Goal: Task Accomplishment & Management: Manage account settings

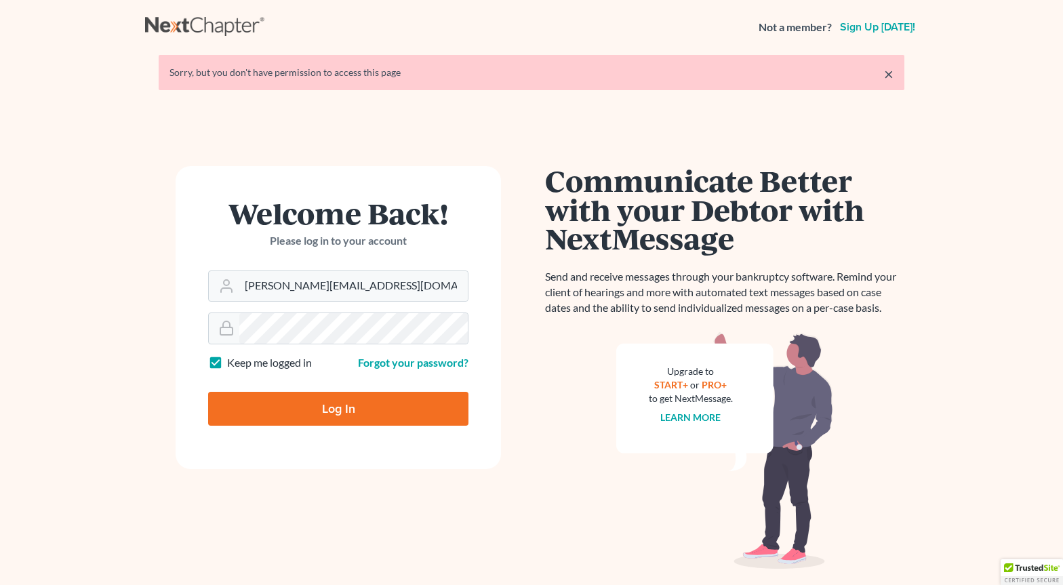
click at [378, 398] on input "Log In" at bounding box center [338, 409] width 260 height 34
type input "Thinking..."
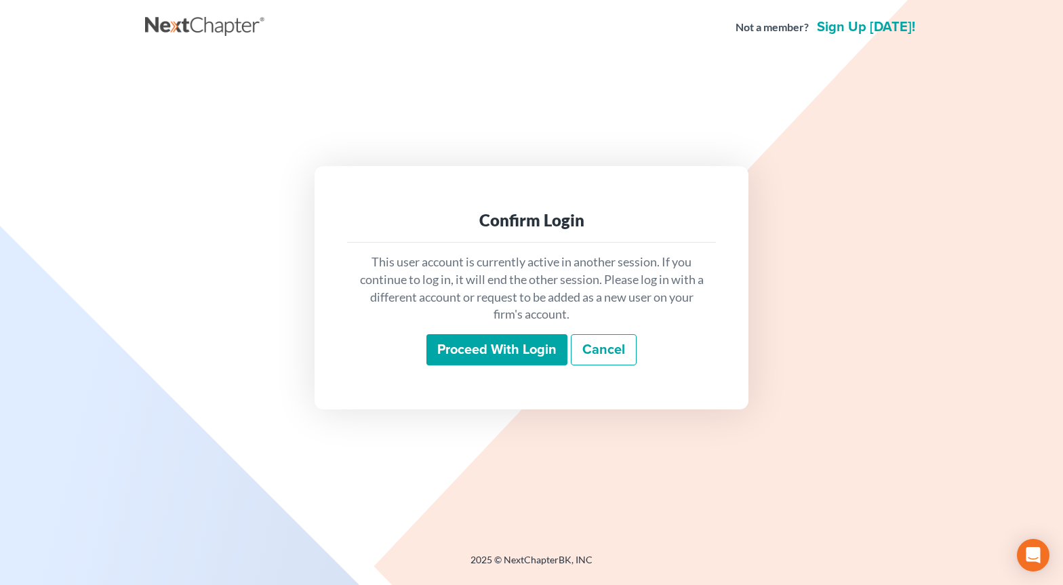
click at [455, 343] on input "Proceed with login" at bounding box center [496, 349] width 141 height 31
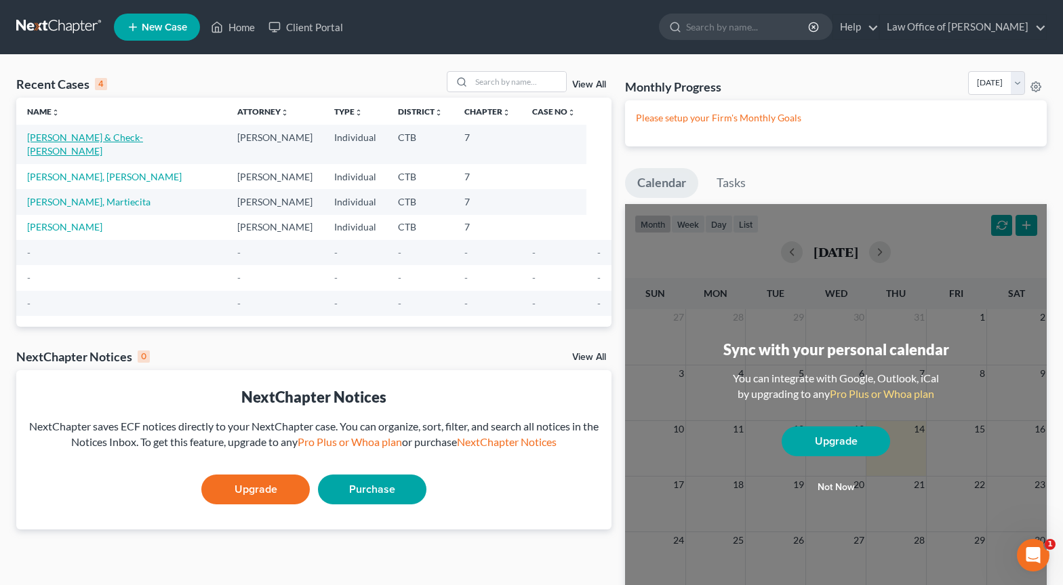
click at [61, 136] on link "[PERSON_NAME] & Check-[PERSON_NAME]" at bounding box center [85, 144] width 116 height 25
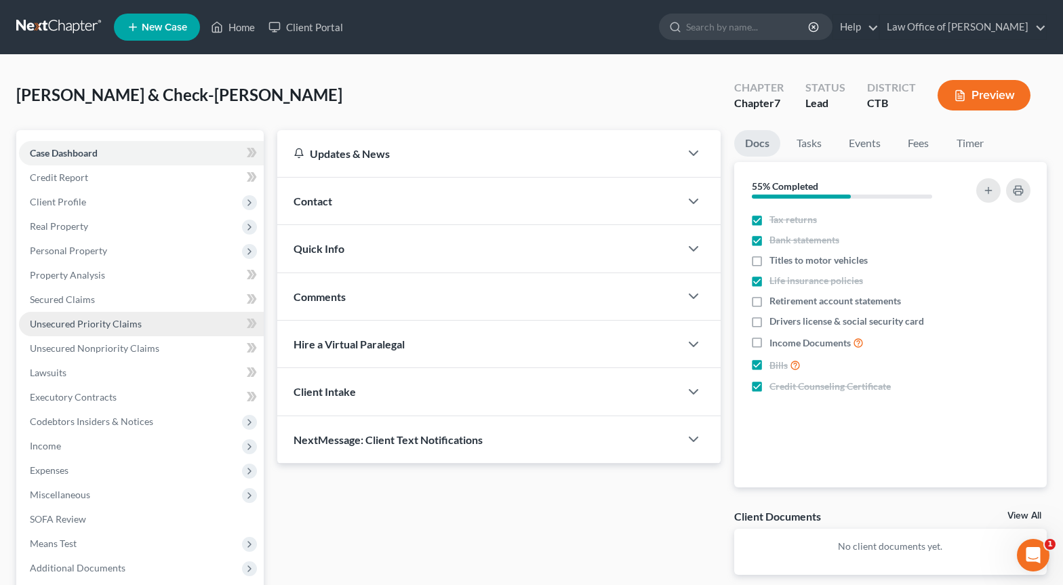
scroll to position [134, 0]
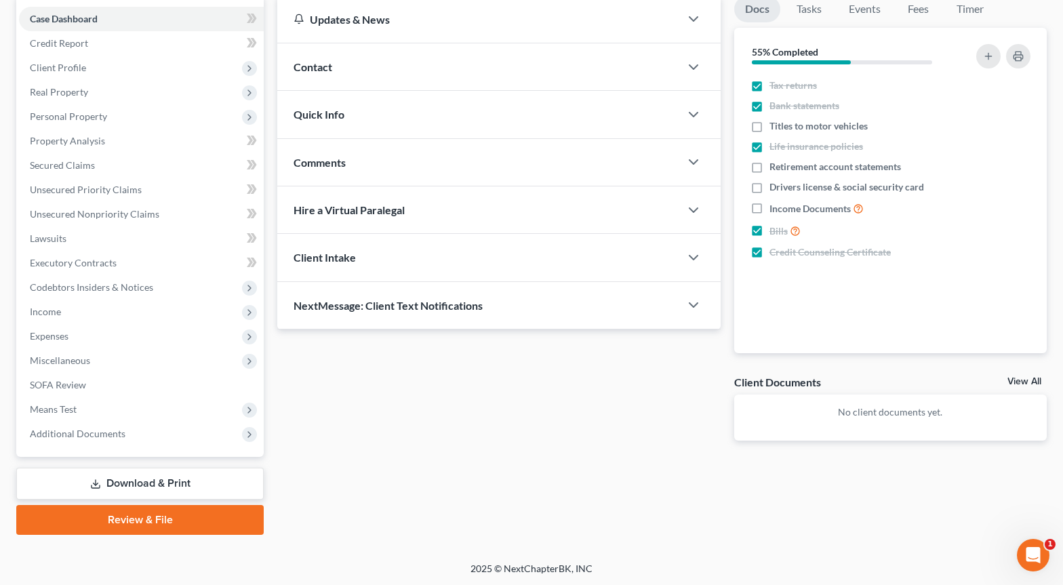
click at [141, 489] on link "Download & Print" at bounding box center [139, 484] width 247 height 32
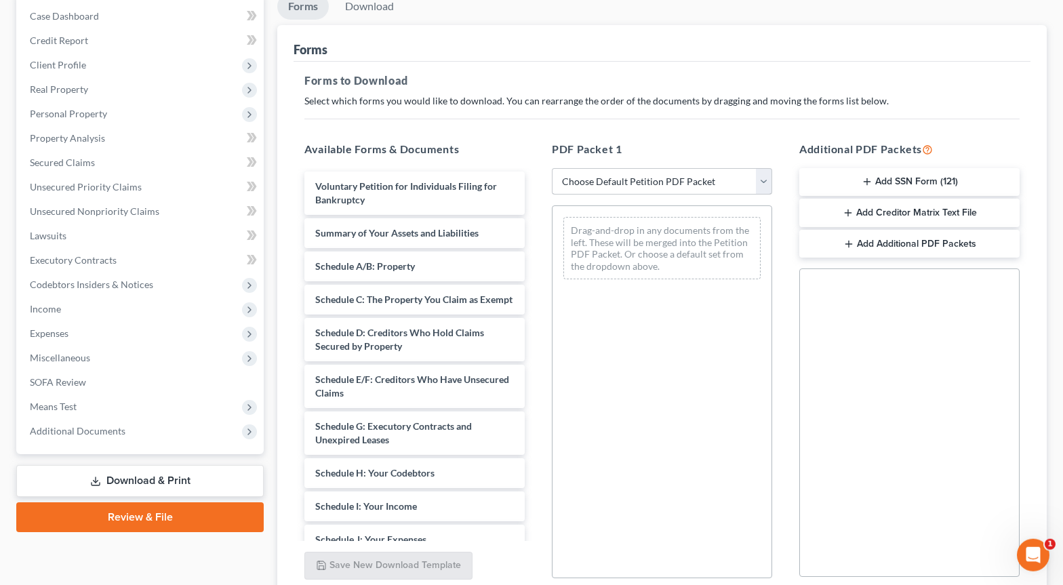
scroll to position [138, 0]
click at [552, 167] on select "Choose Default Petition PDF Packet Complete Bankruptcy Petition (all forms and …" at bounding box center [662, 180] width 220 height 27
select select "0"
click option "Complete Bankruptcy Petition (all forms and schedules)" at bounding box center [0, 0] width 0 height 0
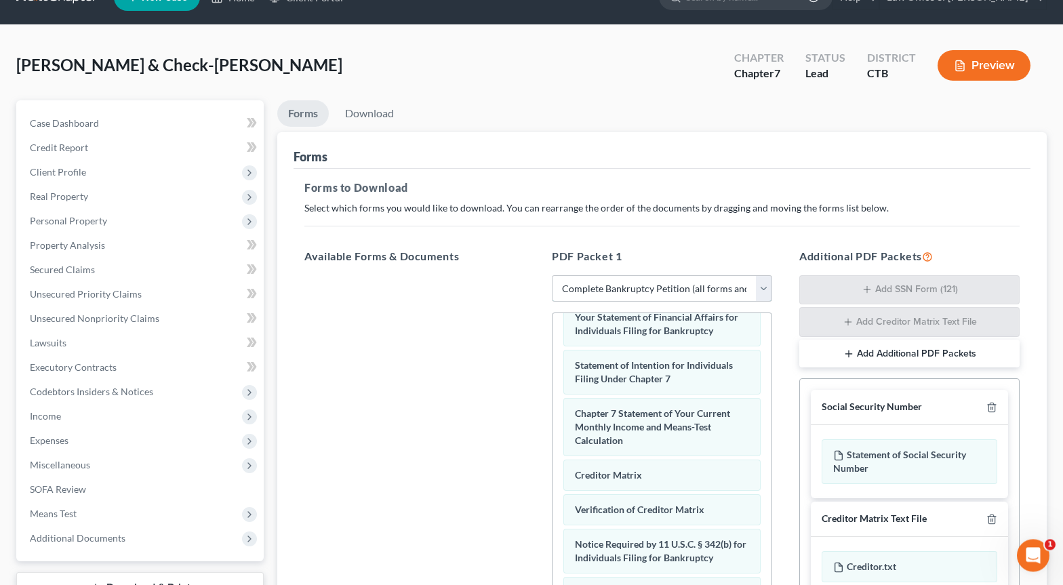
scroll to position [0, 0]
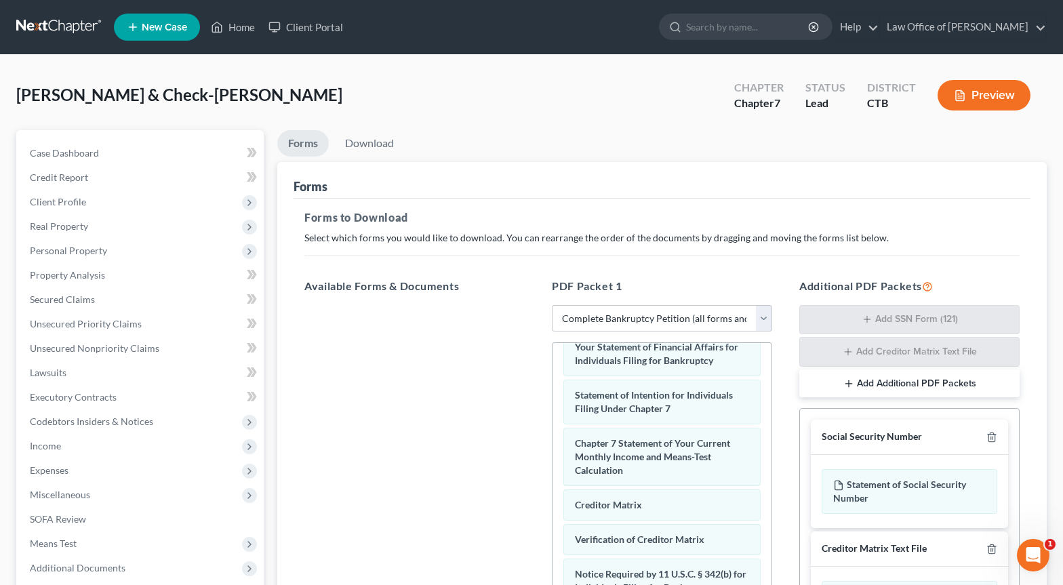
click at [978, 102] on button "Preview" at bounding box center [983, 95] width 93 height 31
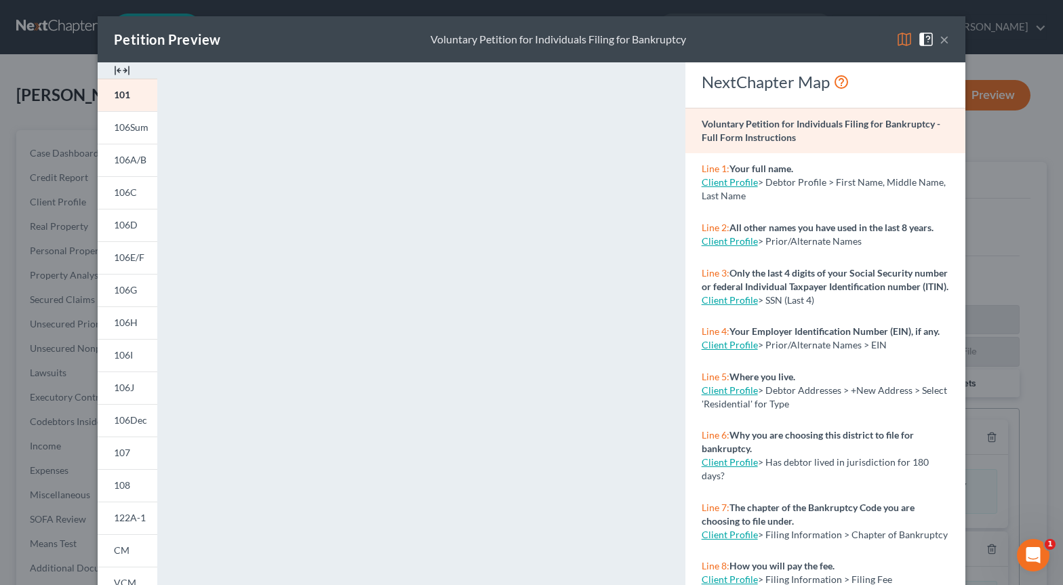
click at [942, 40] on button "×" at bounding box center [944, 39] width 9 height 16
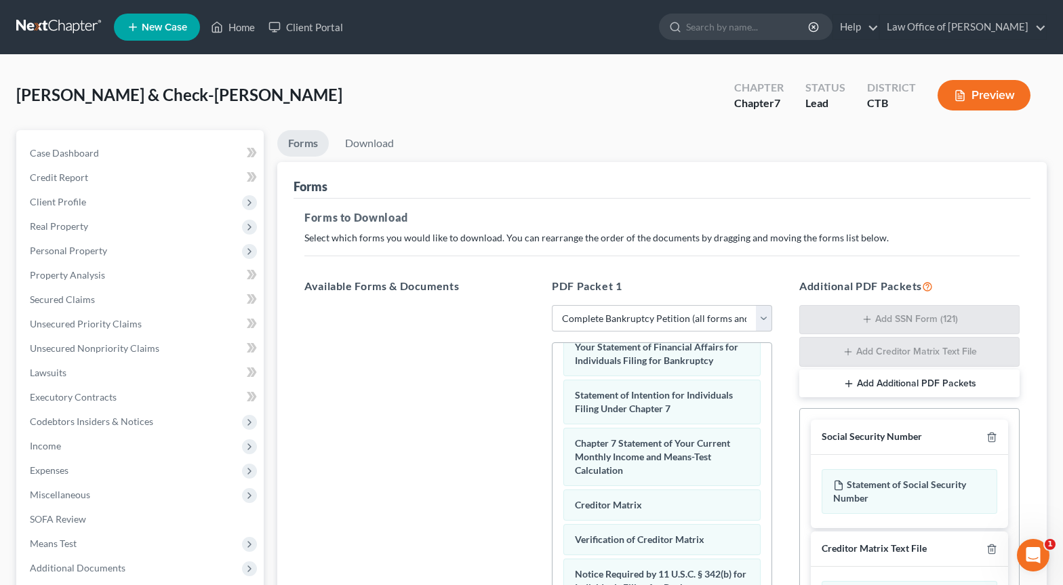
scroll to position [253, 0]
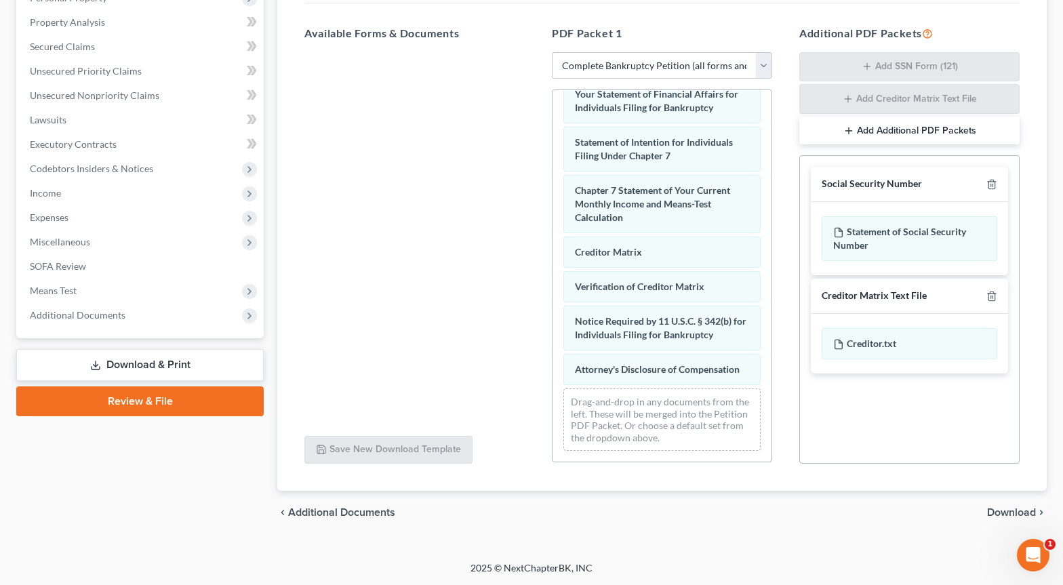
click at [1009, 514] on span "Download" at bounding box center [1011, 512] width 49 height 11
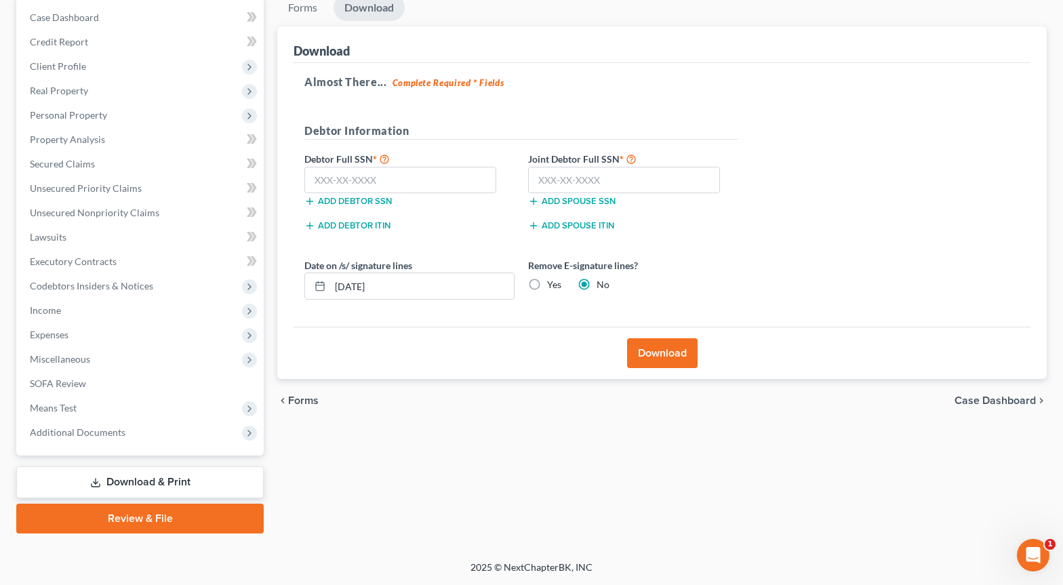
scroll to position [134, 0]
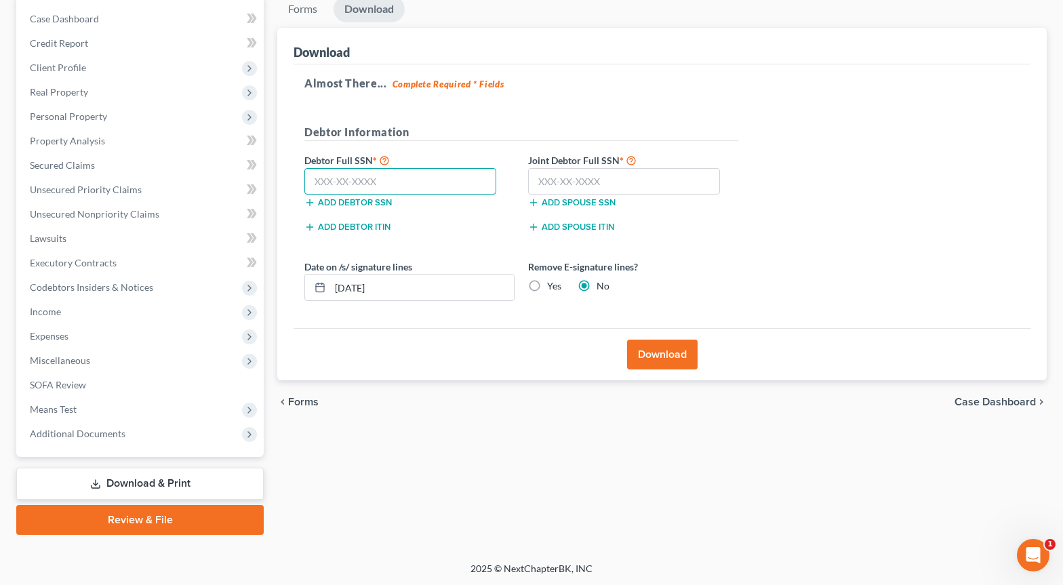
click at [331, 188] on input "text" at bounding box center [400, 181] width 192 height 27
type input "076-34-2600"
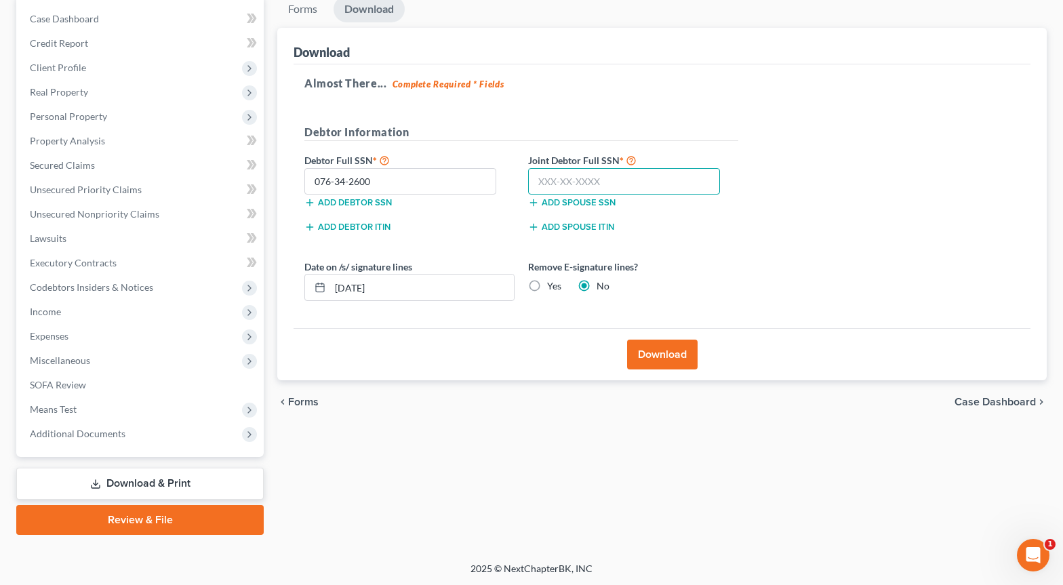
click at [611, 175] on input "text" at bounding box center [624, 181] width 192 height 27
type input "041-54-8763"
click at [689, 348] on button "Download" at bounding box center [662, 355] width 70 height 30
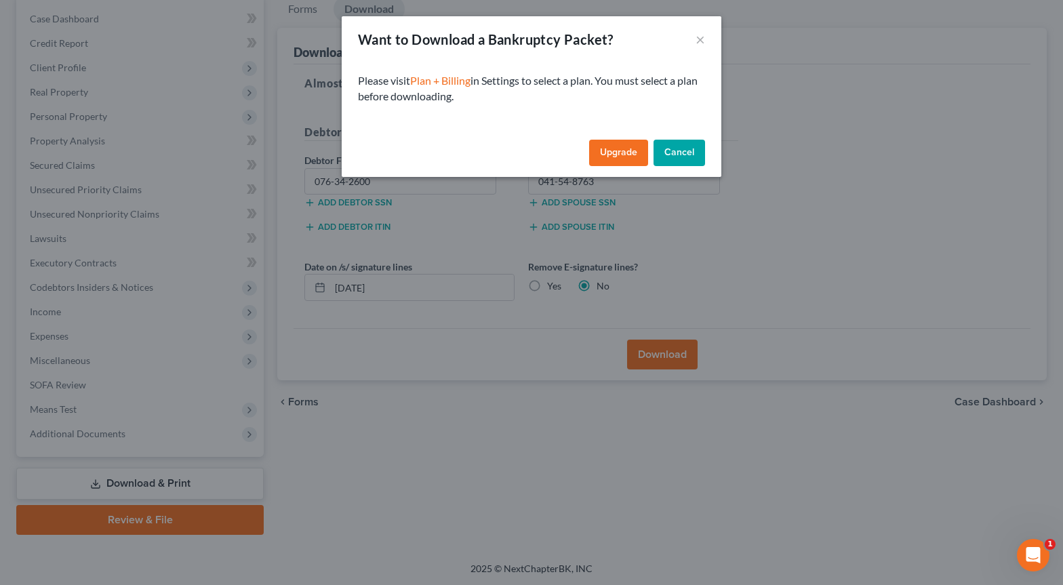
click at [635, 157] on link "Upgrade" at bounding box center [618, 153] width 59 height 27
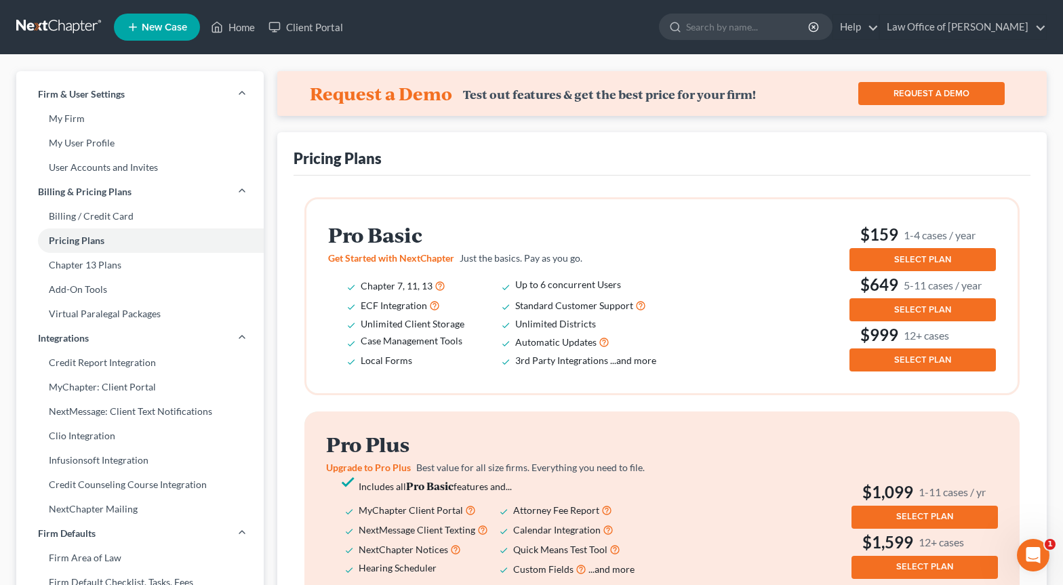
click at [904, 262] on span "SELECT PLAN" at bounding box center [922, 259] width 57 height 11
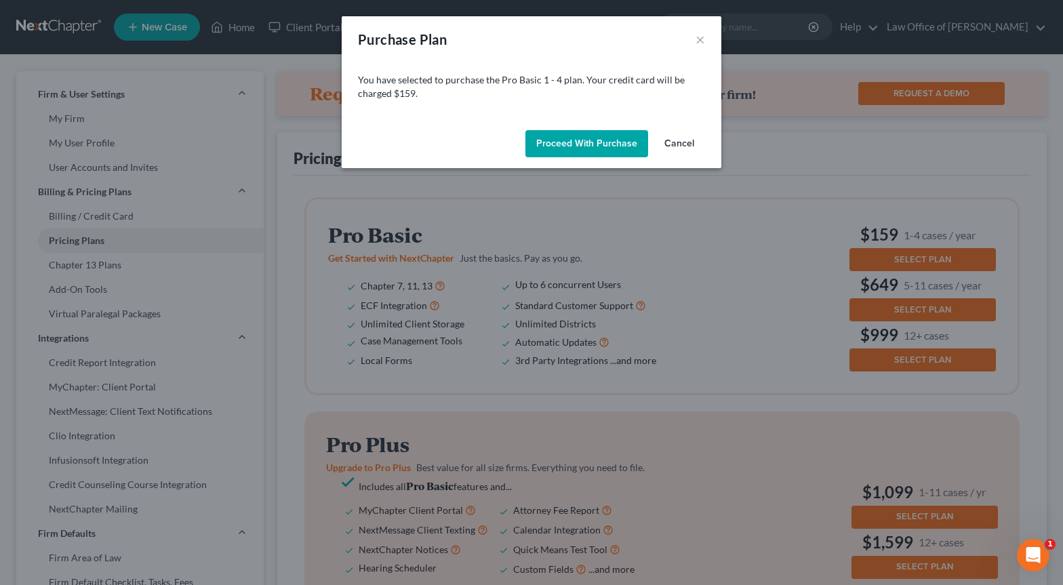
click at [580, 145] on button "Proceed with Purchase" at bounding box center [586, 143] width 123 height 27
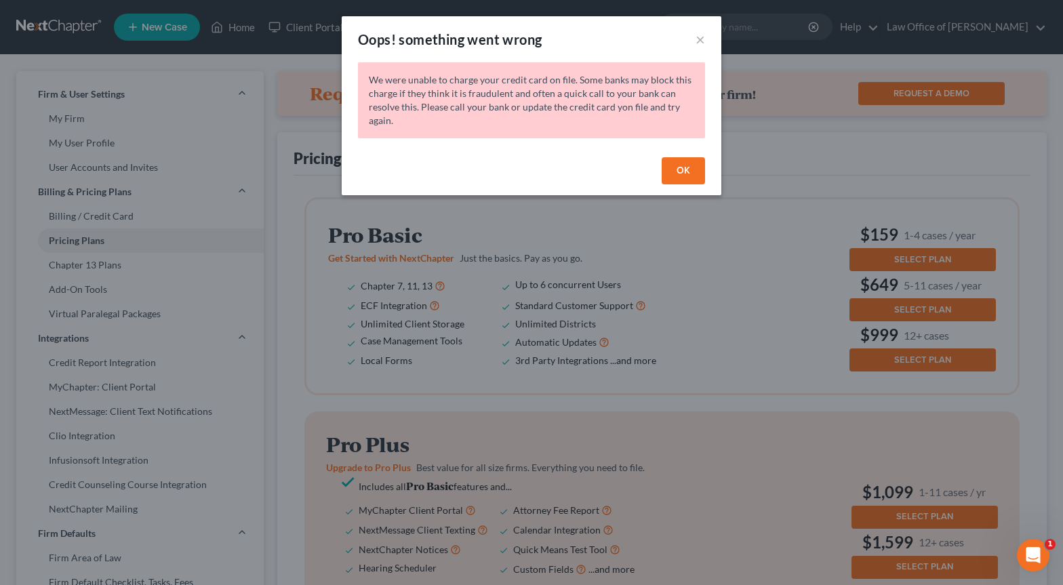
click at [682, 179] on button "OK" at bounding box center [683, 170] width 43 height 27
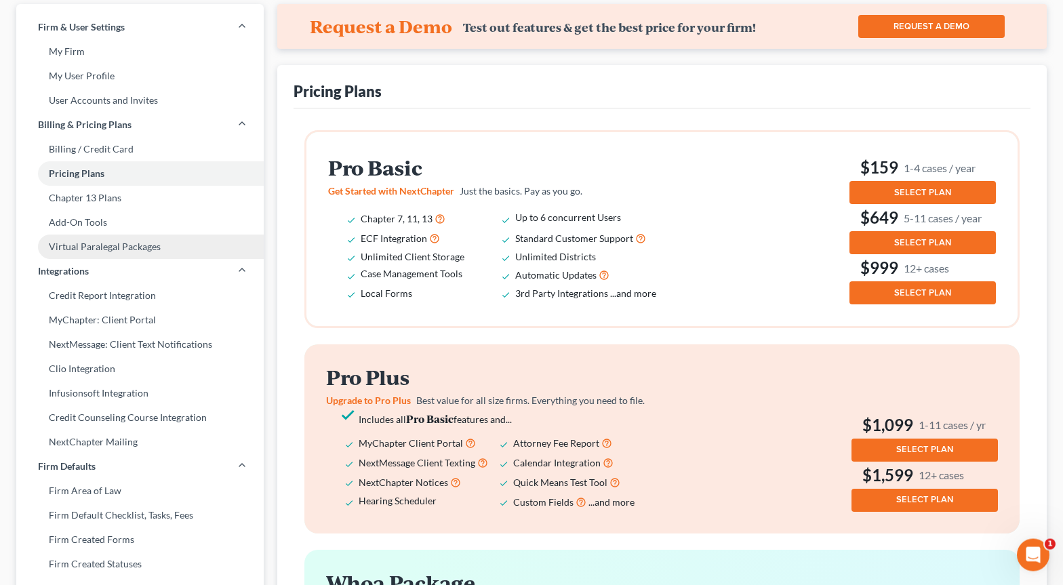
scroll to position [68, 0]
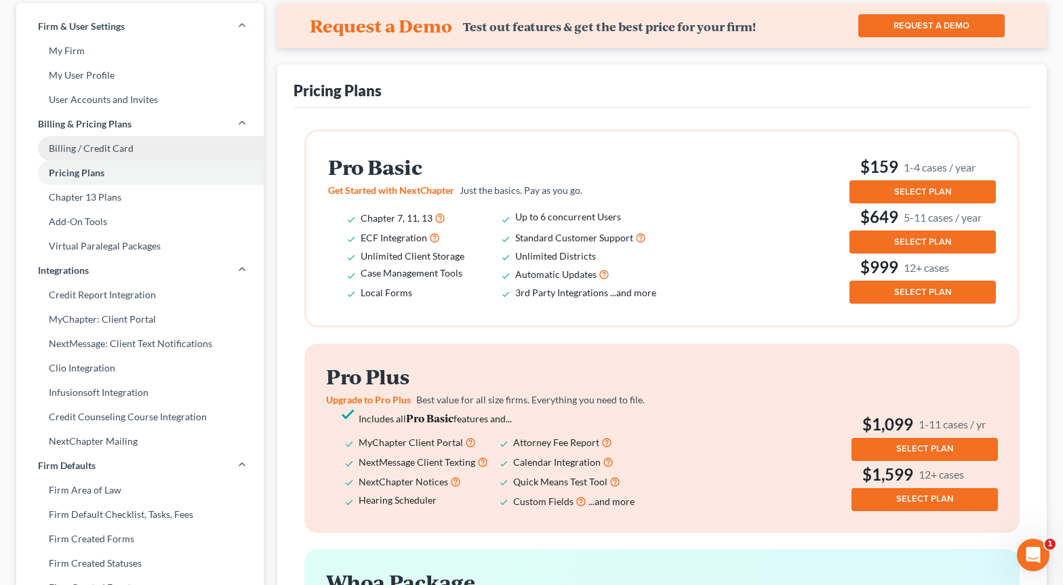
click at [71, 150] on link "Billing / Credit Card" at bounding box center [139, 148] width 247 height 24
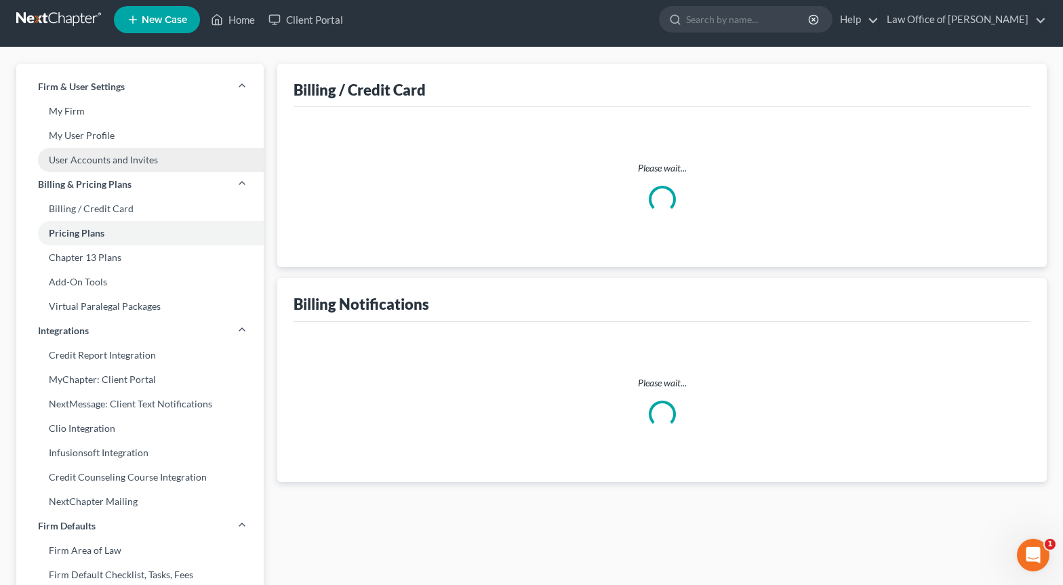
select select "6"
select select "1"
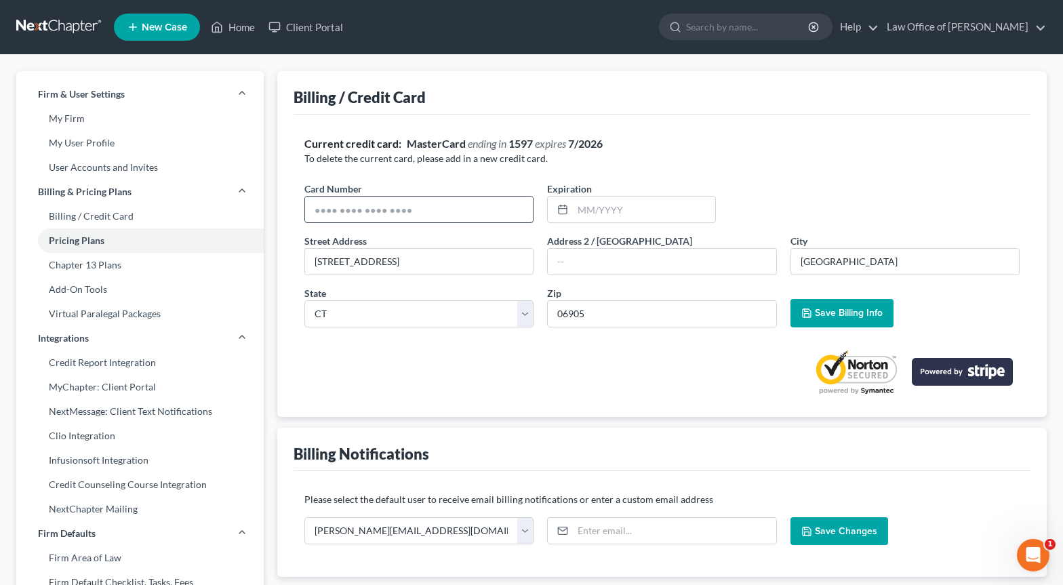
click at [329, 212] on input "text" at bounding box center [419, 210] width 228 height 26
type input "[CREDIT_CARD_NUMBER]"
type input "07/2026"
click at [81, 237] on link "Pricing Plans" at bounding box center [139, 240] width 247 height 24
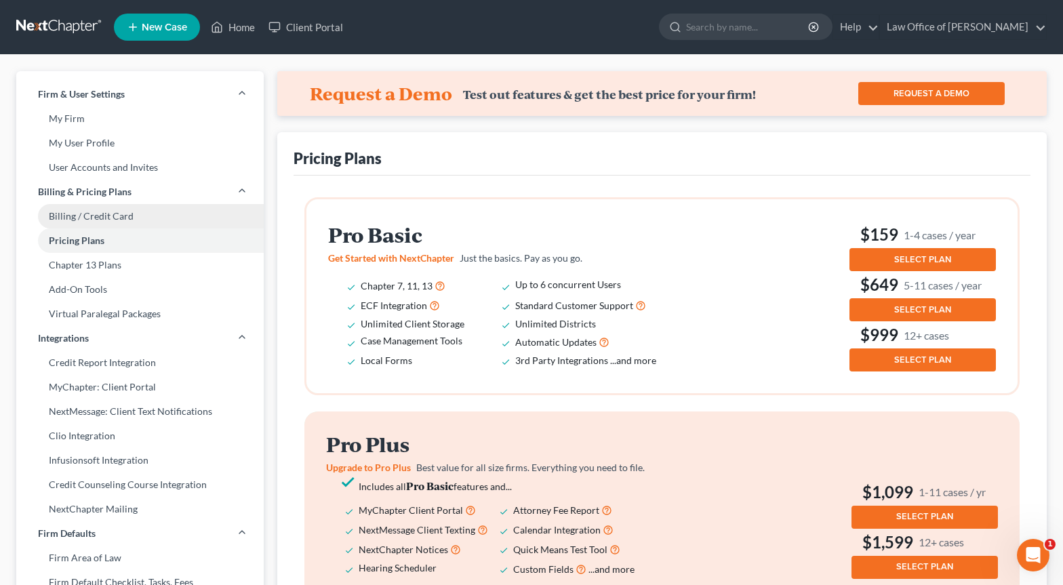
click at [153, 206] on link "Billing / Credit Card" at bounding box center [139, 216] width 247 height 24
select select "6"
select select "1"
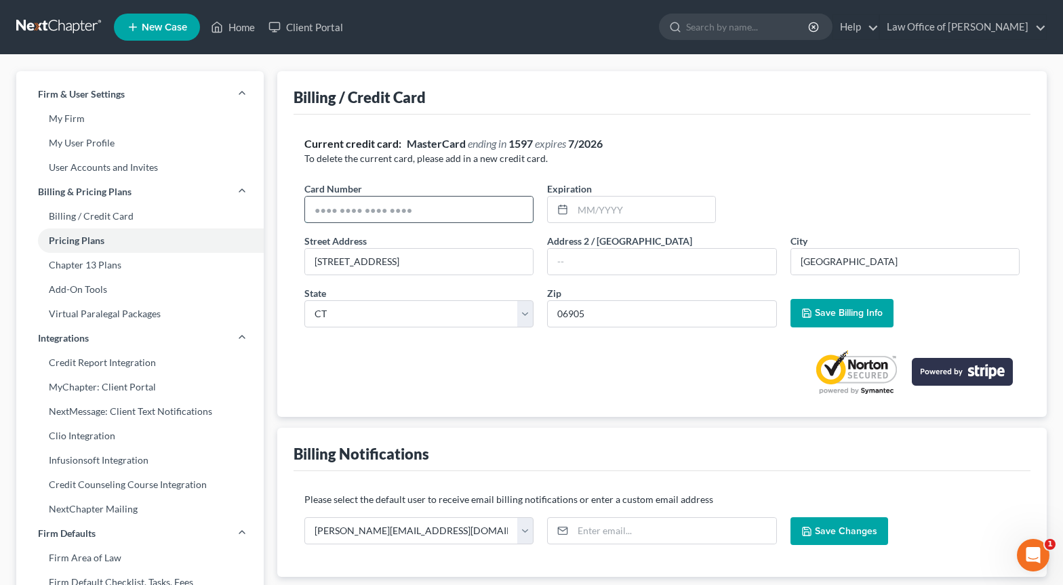
click at [397, 216] on input "text" at bounding box center [419, 210] width 228 height 26
type input "[CREDIT_CARD_NUMBER]"
type input "07/2026"
click at [590, 260] on input "text" at bounding box center [662, 262] width 228 height 26
click at [833, 269] on input "[GEOGRAPHIC_DATA]" at bounding box center [905, 262] width 228 height 26
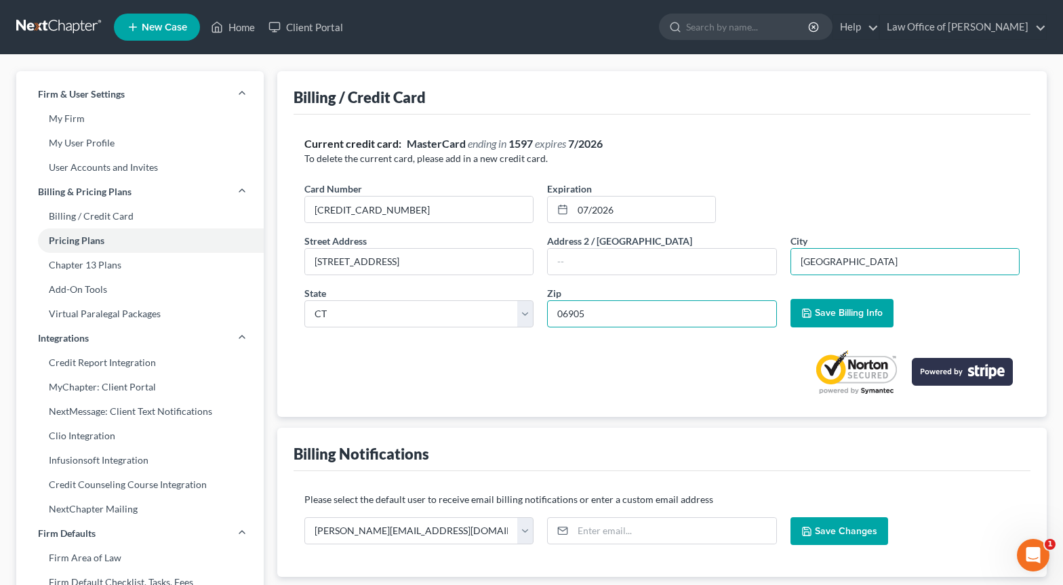
click at [630, 319] on input "06905" at bounding box center [661, 313] width 229 height 27
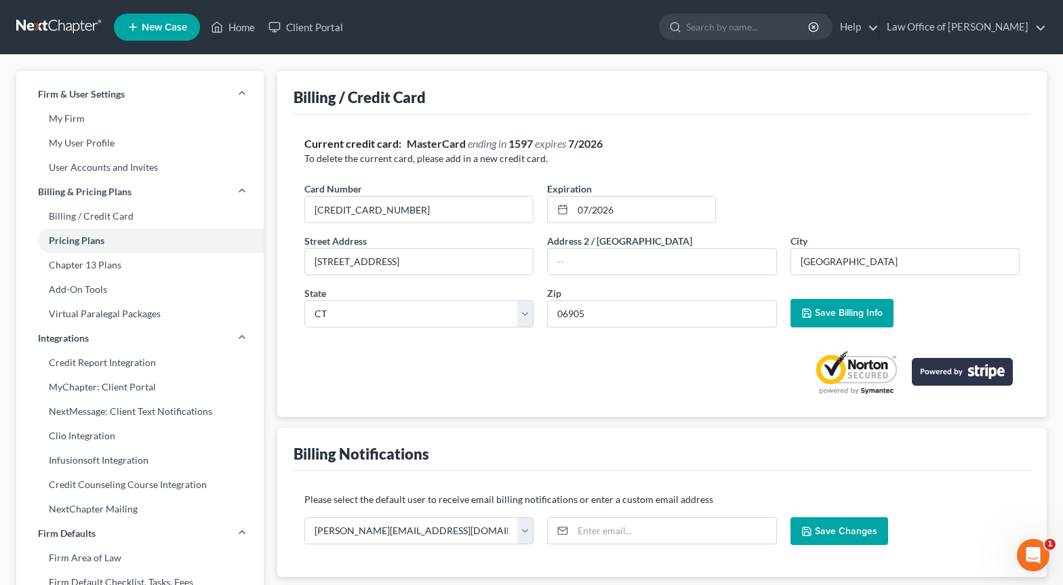
click at [839, 318] on span "Save Billing Info" at bounding box center [849, 313] width 68 height 12
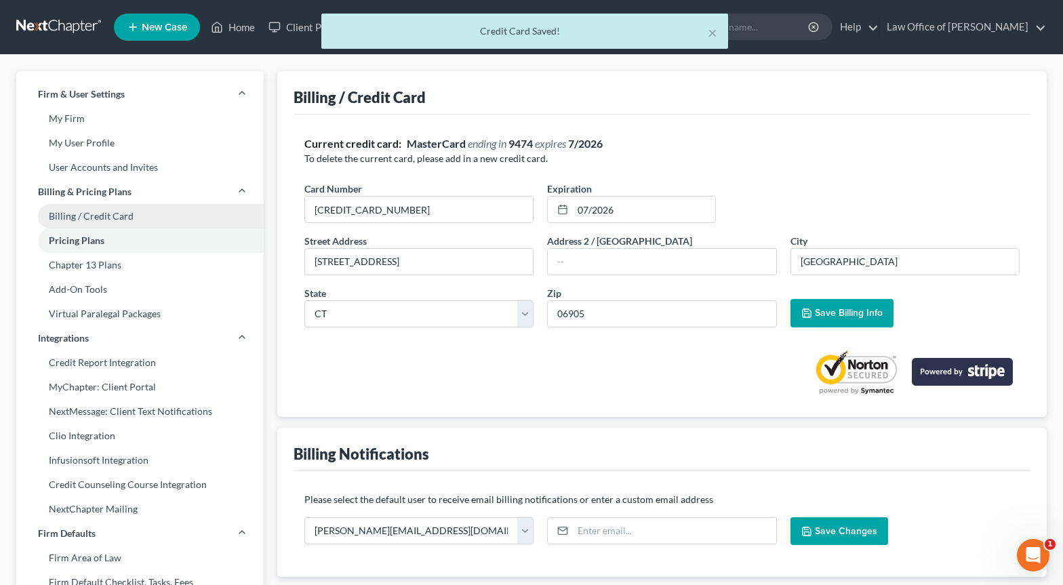
click at [98, 217] on link "Billing / Credit Card" at bounding box center [139, 216] width 247 height 24
click at [124, 209] on link "Billing / Credit Card" at bounding box center [139, 216] width 247 height 24
click at [121, 240] on link "Pricing Plans" at bounding box center [139, 240] width 247 height 24
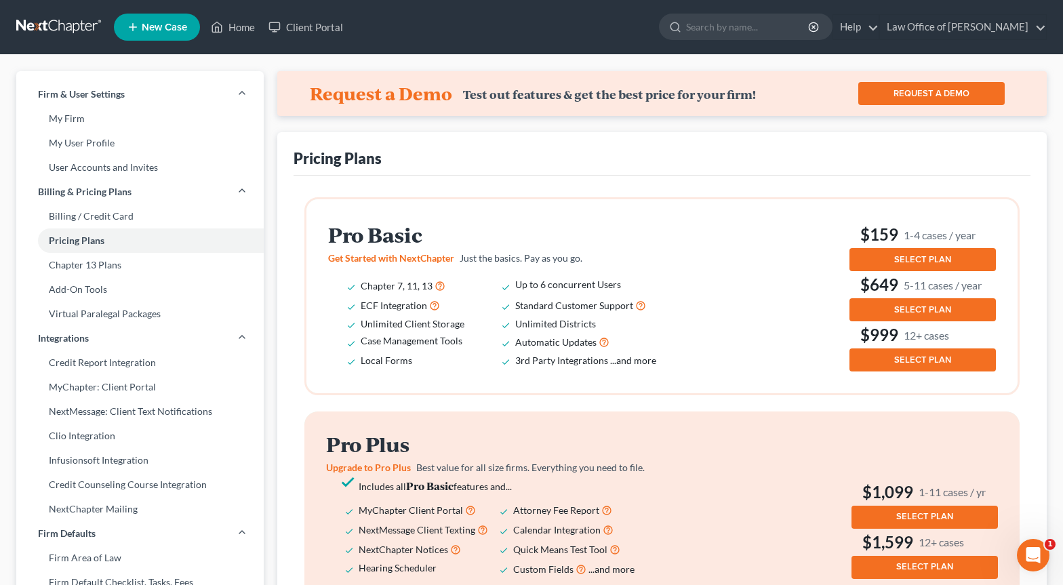
click at [906, 258] on span "SELECT PLAN" at bounding box center [922, 259] width 57 height 11
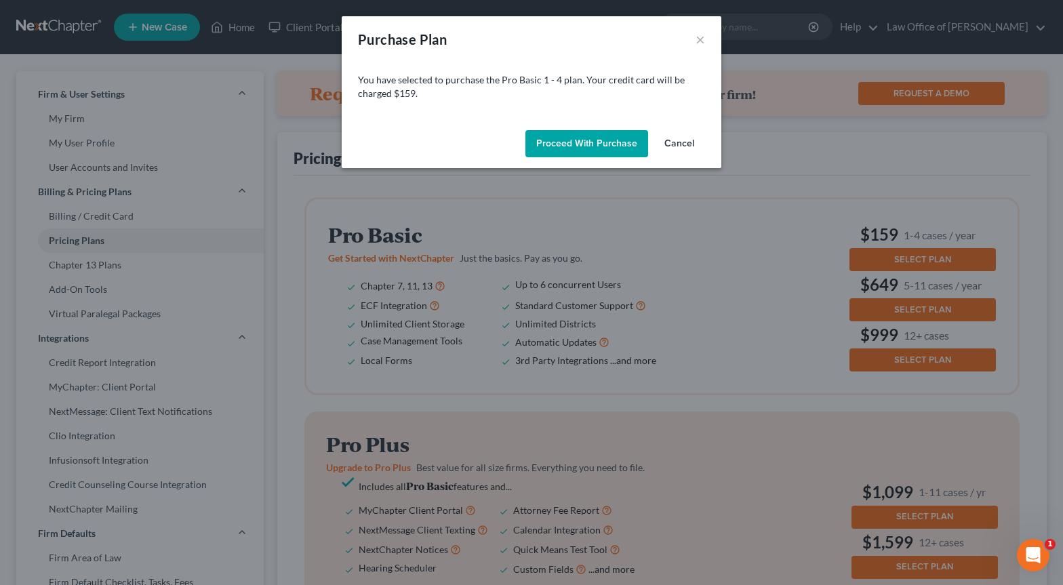
click at [606, 141] on button "Proceed with Purchase" at bounding box center [586, 143] width 123 height 27
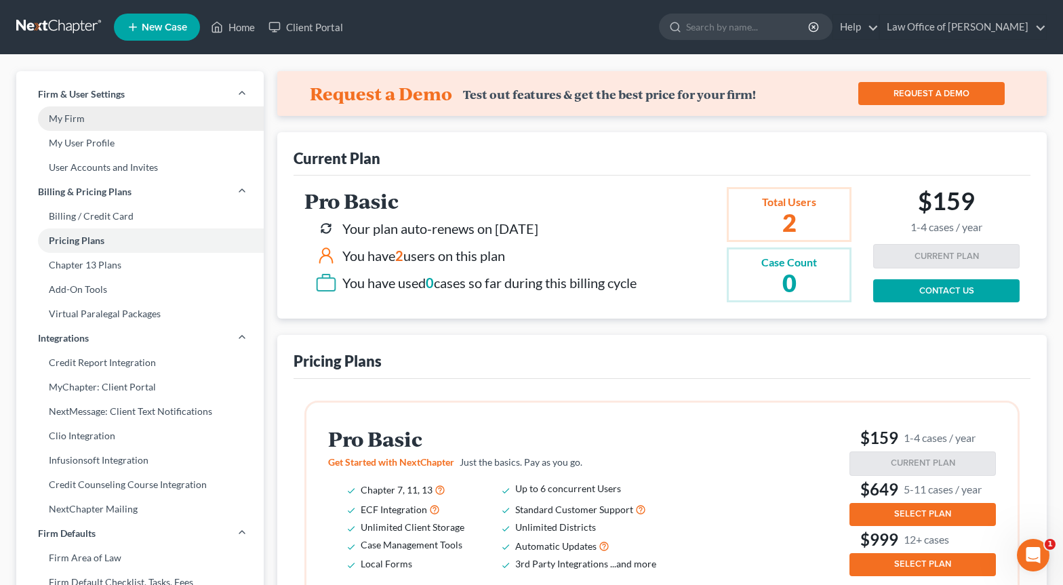
click at [69, 127] on link "My Firm" at bounding box center [139, 118] width 247 height 24
select select "12"
select select "24"
select select "6"
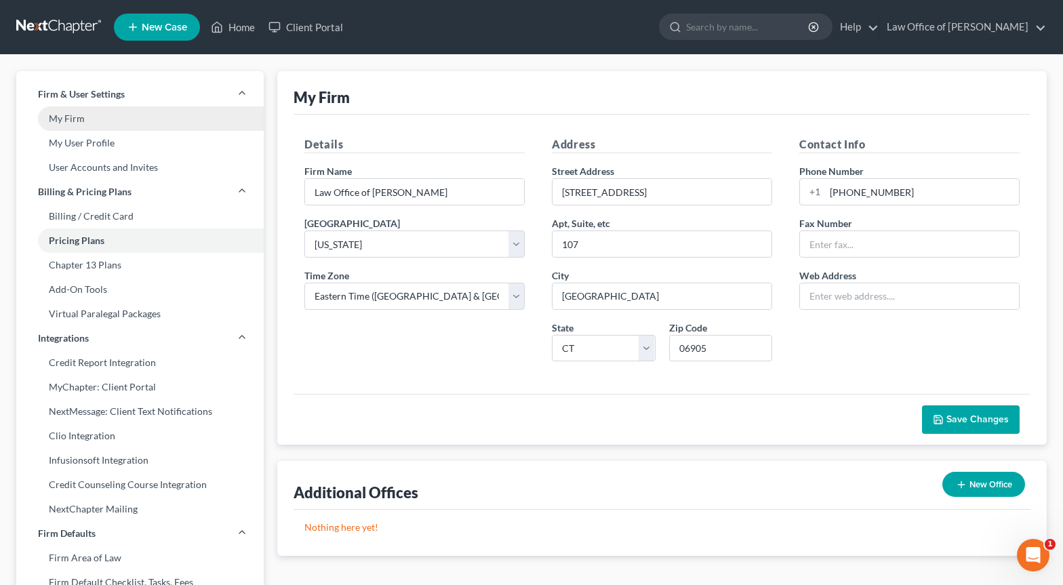
click at [76, 117] on link "My Firm" at bounding box center [139, 118] width 247 height 24
click at [70, 22] on link at bounding box center [59, 27] width 87 height 24
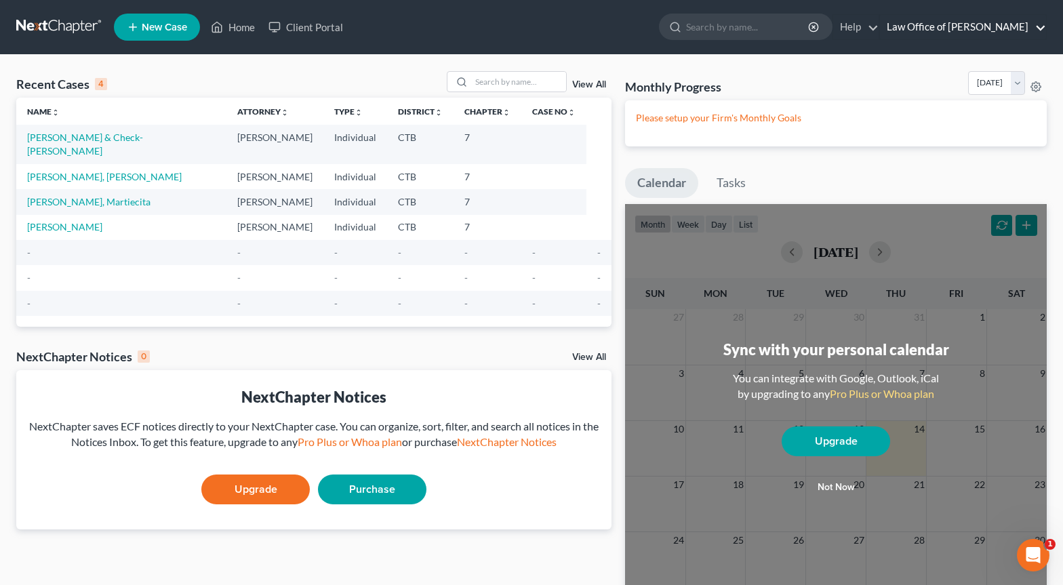
click at [955, 31] on link "Law Office of [PERSON_NAME]" at bounding box center [963, 27] width 166 height 24
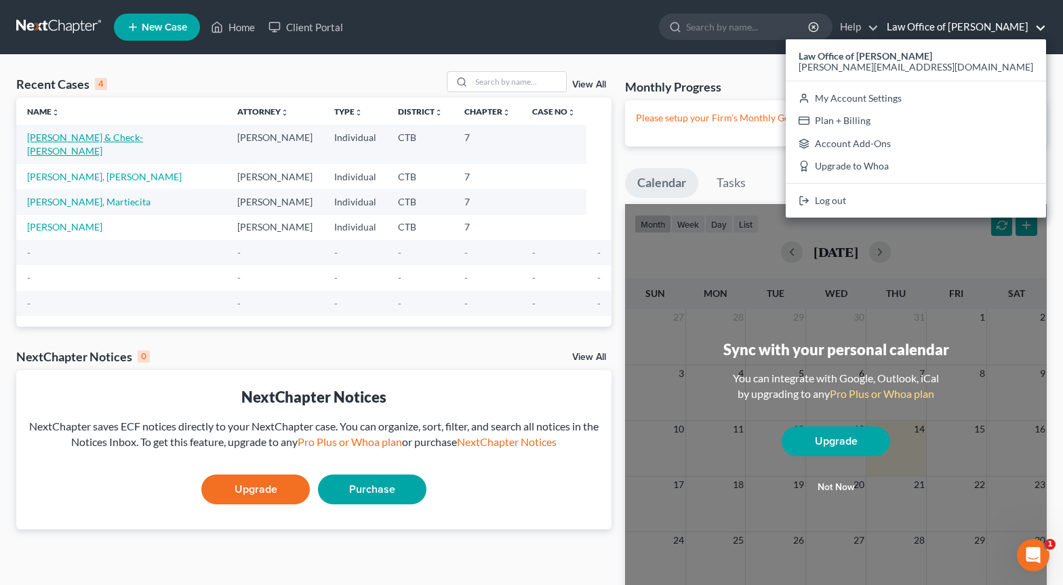
click at [112, 137] on link "[PERSON_NAME] & Check-[PERSON_NAME]" at bounding box center [85, 144] width 116 height 25
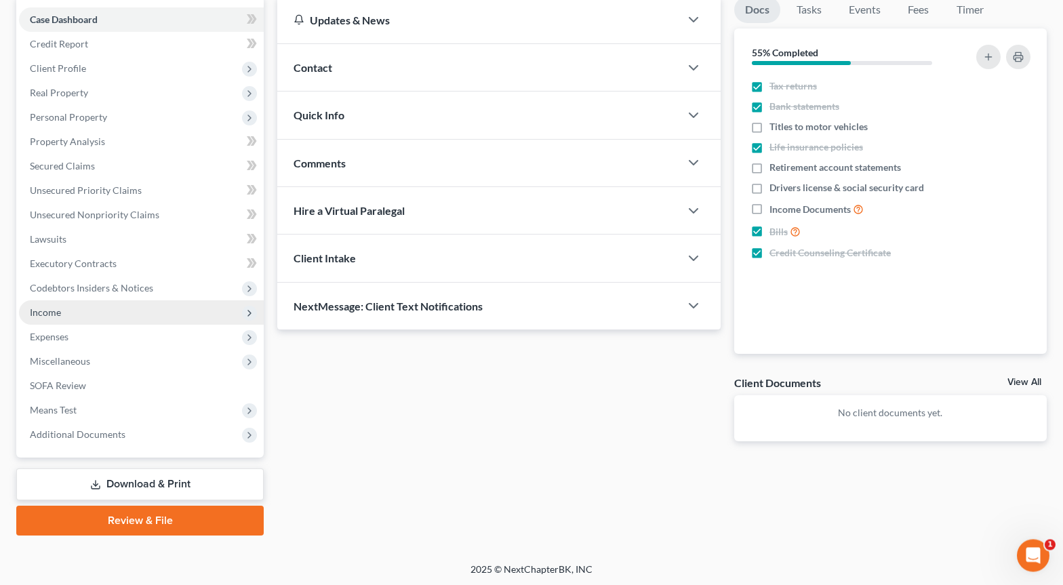
scroll to position [134, 0]
click at [131, 479] on link "Download & Print" at bounding box center [139, 484] width 247 height 32
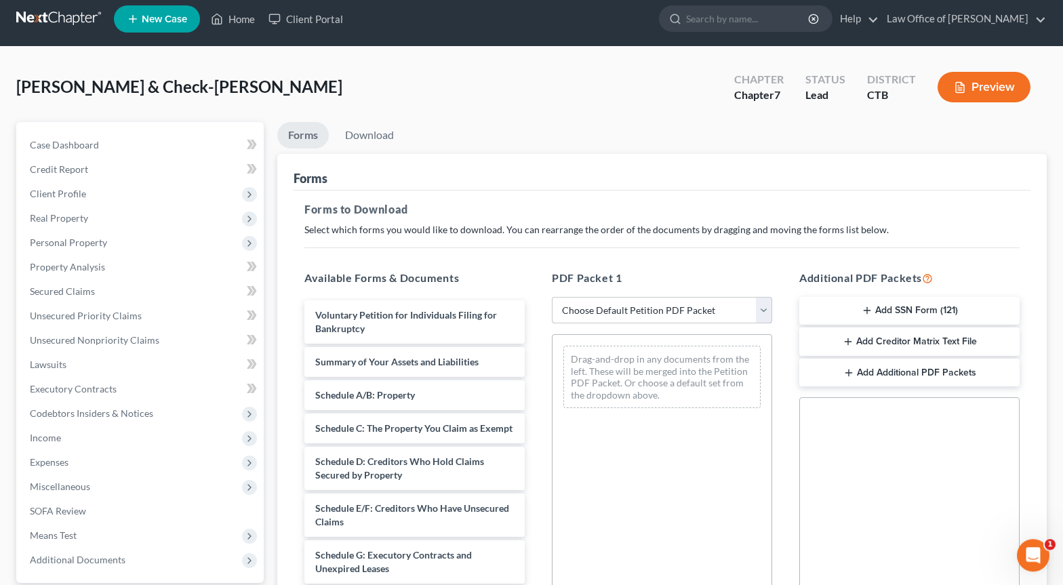
scroll to position [7, 0]
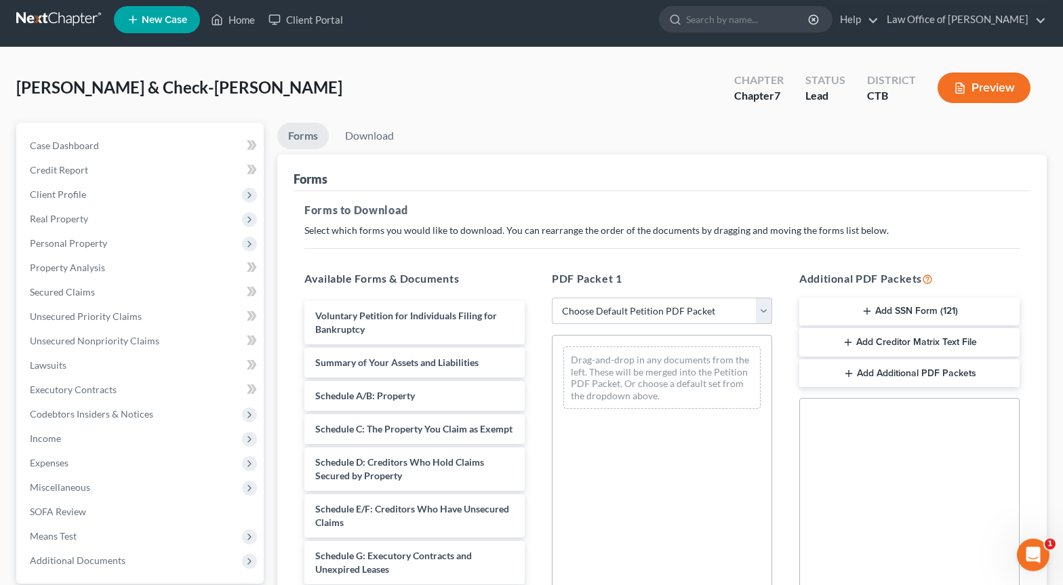
click at [552, 298] on select "Choose Default Petition PDF Packet Complete Bankruptcy Petition (all forms and …" at bounding box center [662, 311] width 220 height 27
select select "0"
click option "Complete Bankruptcy Petition (all forms and schedules)" at bounding box center [0, 0] width 0 height 0
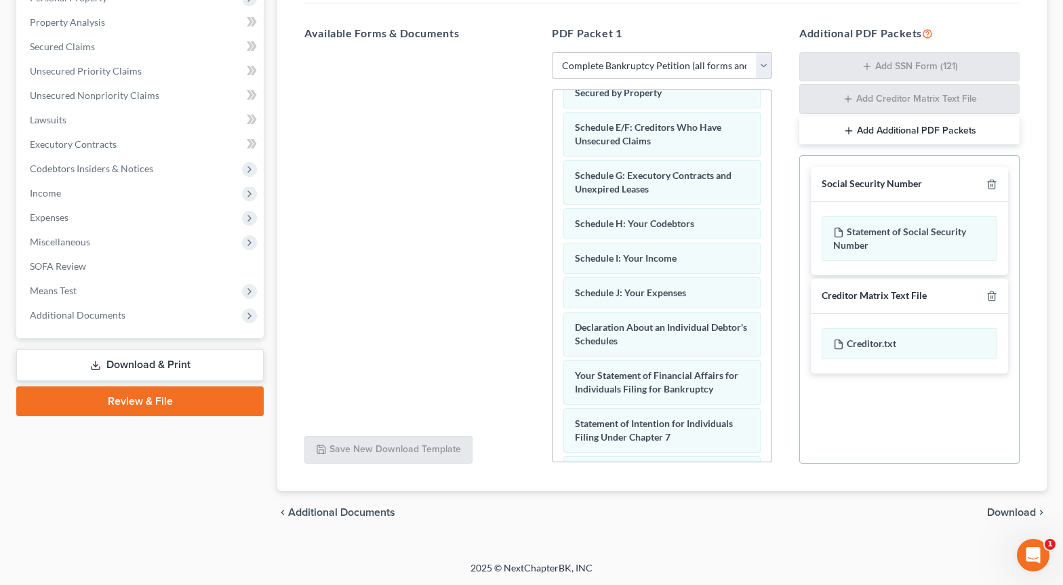
scroll to position [218, 0]
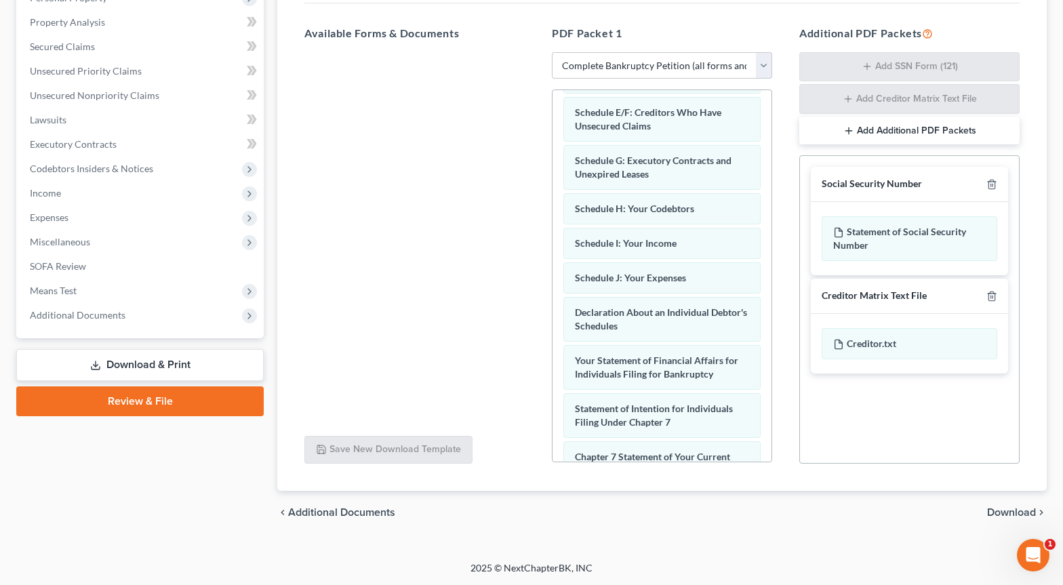
click at [1002, 512] on span "Download" at bounding box center [1011, 512] width 49 height 11
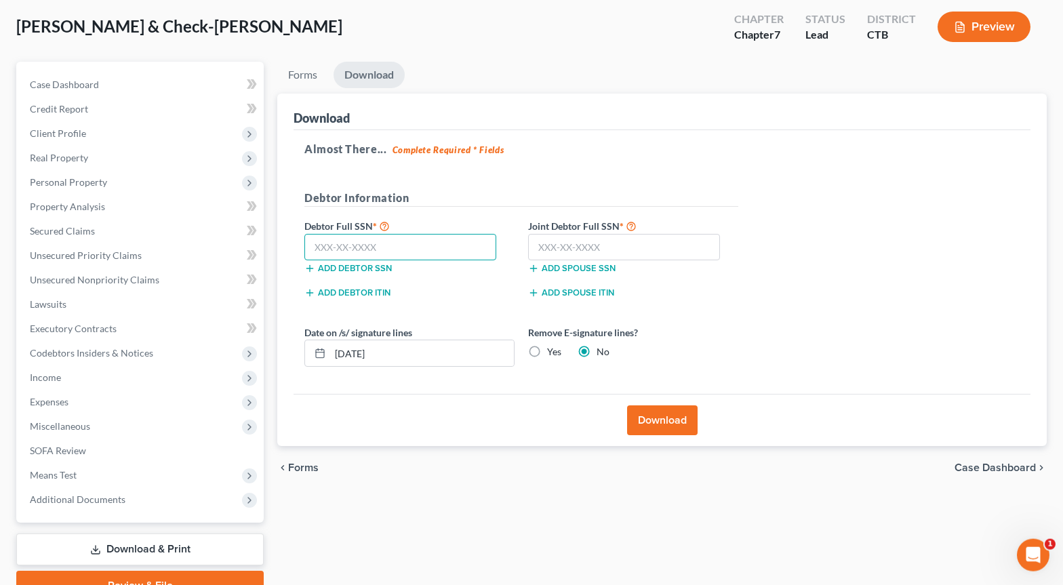
click at [348, 258] on input "text" at bounding box center [400, 247] width 192 height 27
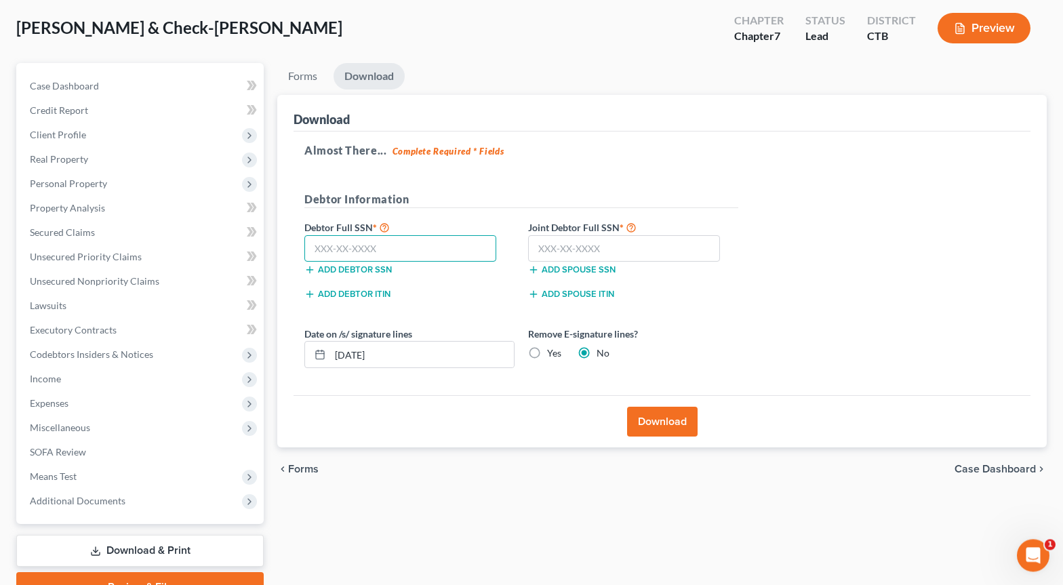
drag, startPoint x: 335, startPoint y: 249, endPoint x: 354, endPoint y: 251, distance: 19.1
click at [336, 249] on input "text" at bounding box center [400, 248] width 192 height 27
type input "076-34-2600"
click at [565, 245] on input "text" at bounding box center [624, 248] width 192 height 27
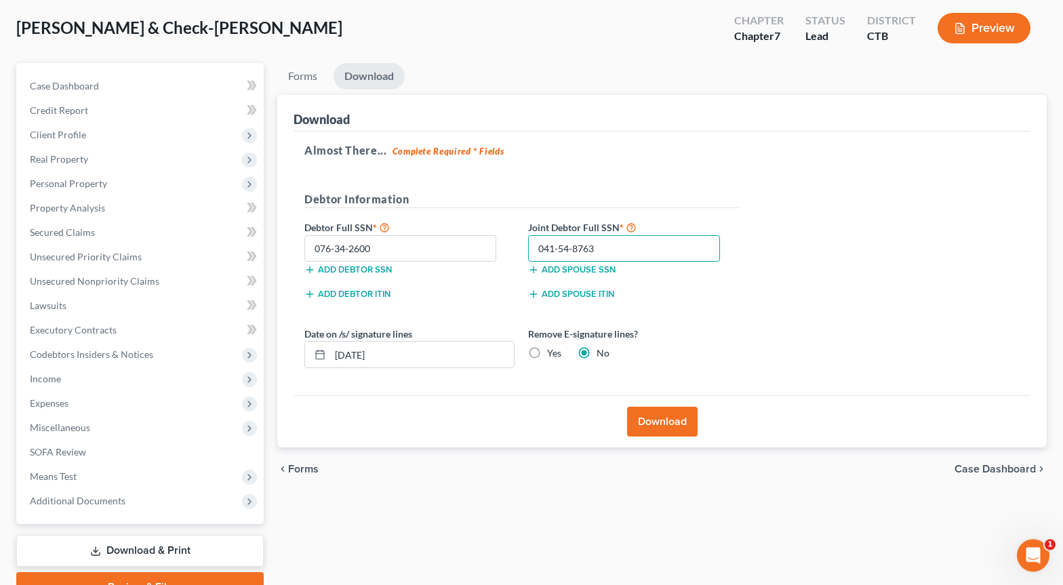
type input "041-54-8763"
click at [655, 424] on button "Download" at bounding box center [662, 422] width 70 height 30
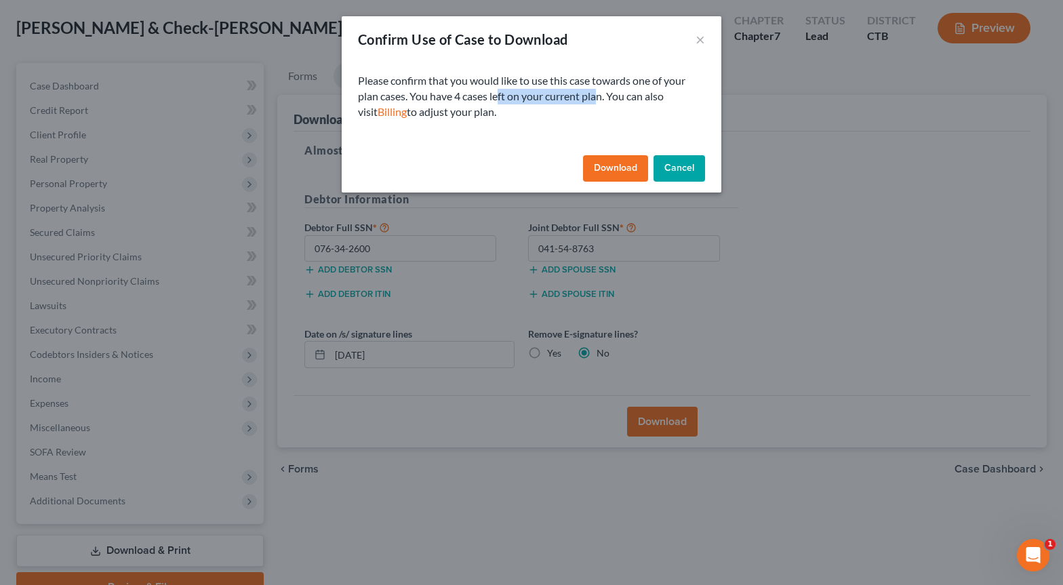
drag, startPoint x: 501, startPoint y: 98, endPoint x: 601, endPoint y: 100, distance: 100.4
click at [601, 100] on p "Please confirm that you would like to use this case towards one of your plan ca…" at bounding box center [531, 96] width 347 height 47
click at [679, 172] on button "Cancel" at bounding box center [679, 168] width 52 height 27
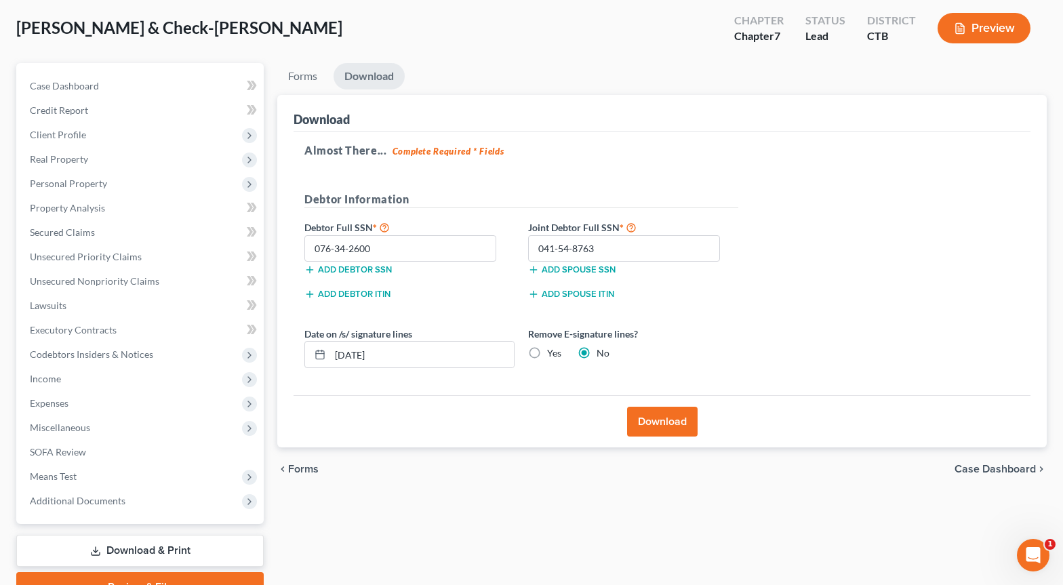
click at [964, 33] on icon "button" at bounding box center [960, 28] width 12 height 12
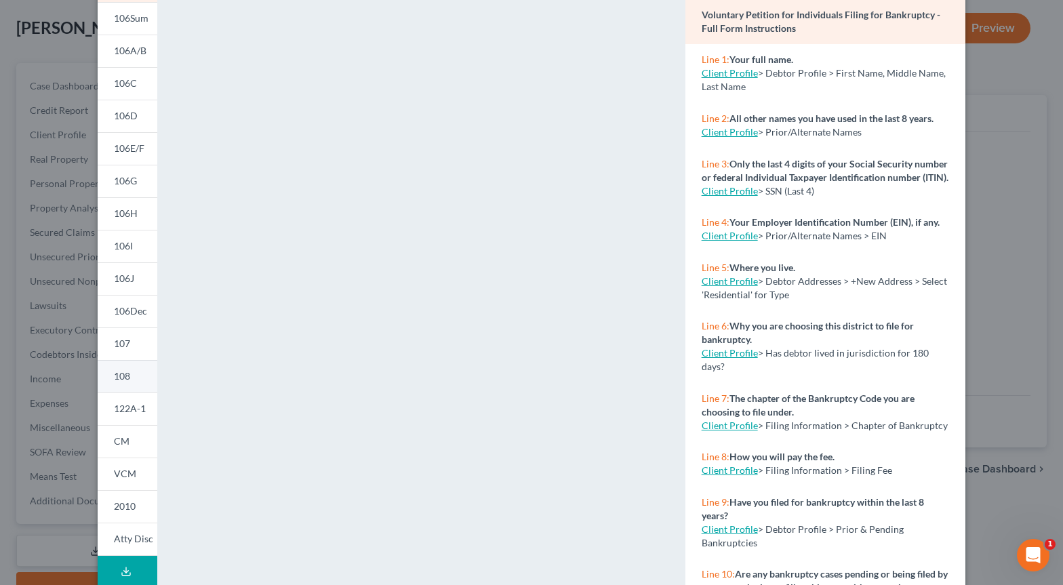
scroll to position [180, 0]
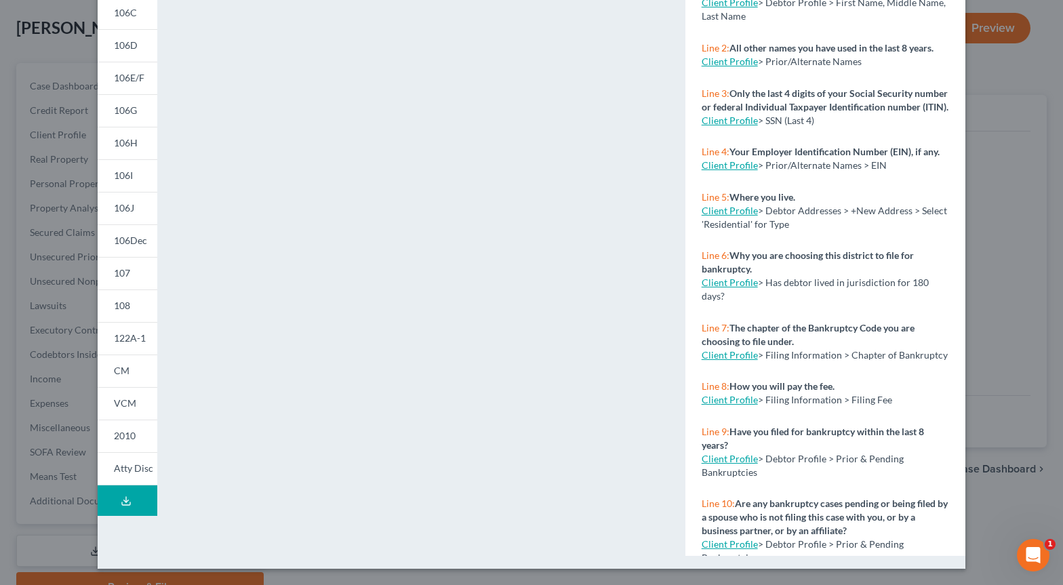
click at [129, 506] on button "Download Draft" at bounding box center [128, 500] width 60 height 31
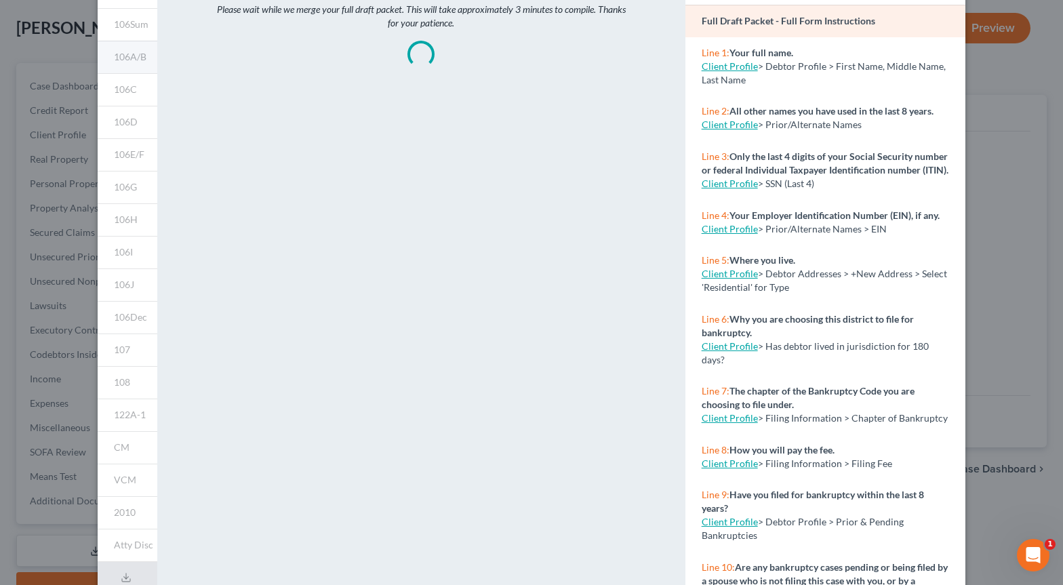
scroll to position [0, 0]
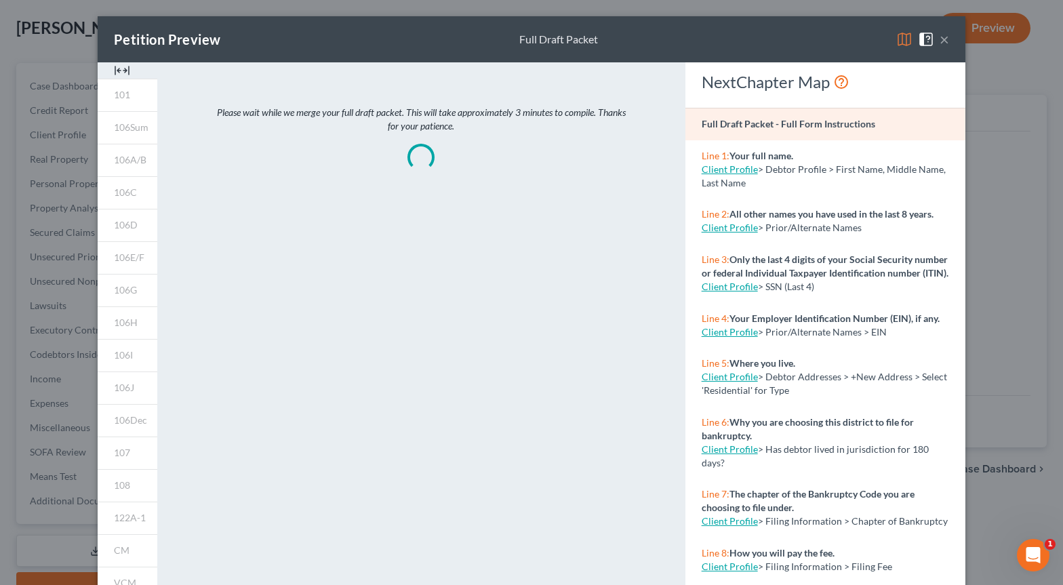
click at [778, 121] on strong "Full Draft Packet - Full Form Instructions" at bounding box center [789, 124] width 174 height 12
click at [396, 161] on div "Please wait while we merge your full draft packet. This will take approximately…" at bounding box center [421, 138] width 479 height 130
click at [459, 157] on div "Please wait while we merge your full draft packet. This will take approximately…" at bounding box center [421, 138] width 479 height 130
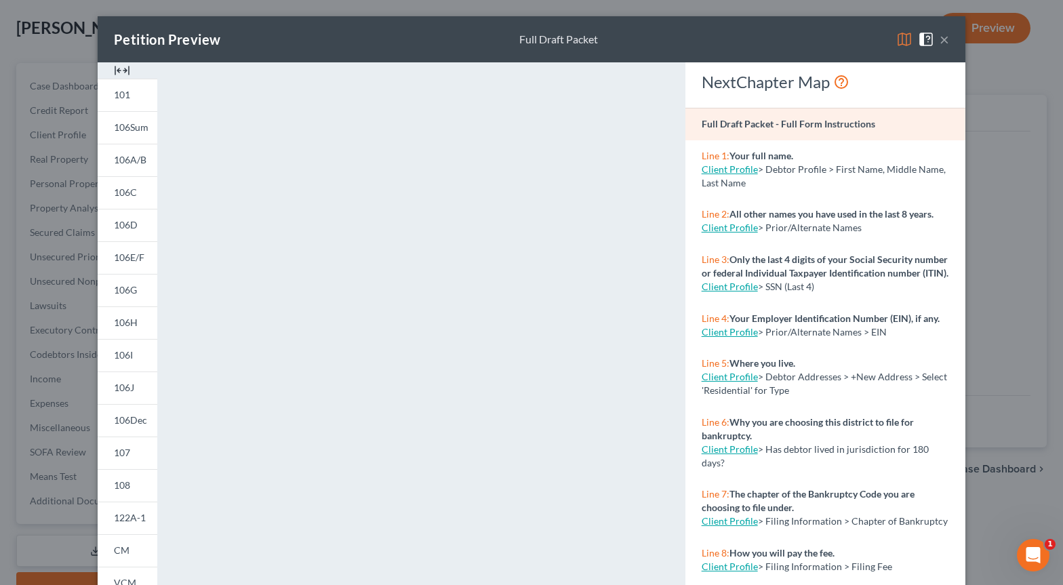
click at [940, 38] on span at bounding box center [929, 39] width 22 height 12
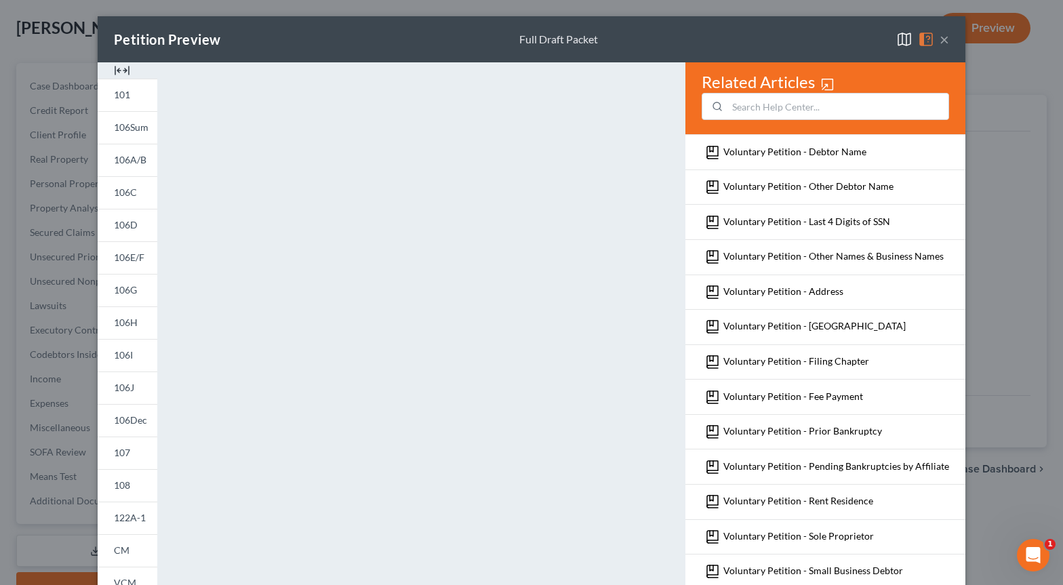
click at [944, 36] on button "×" at bounding box center [944, 39] width 9 height 16
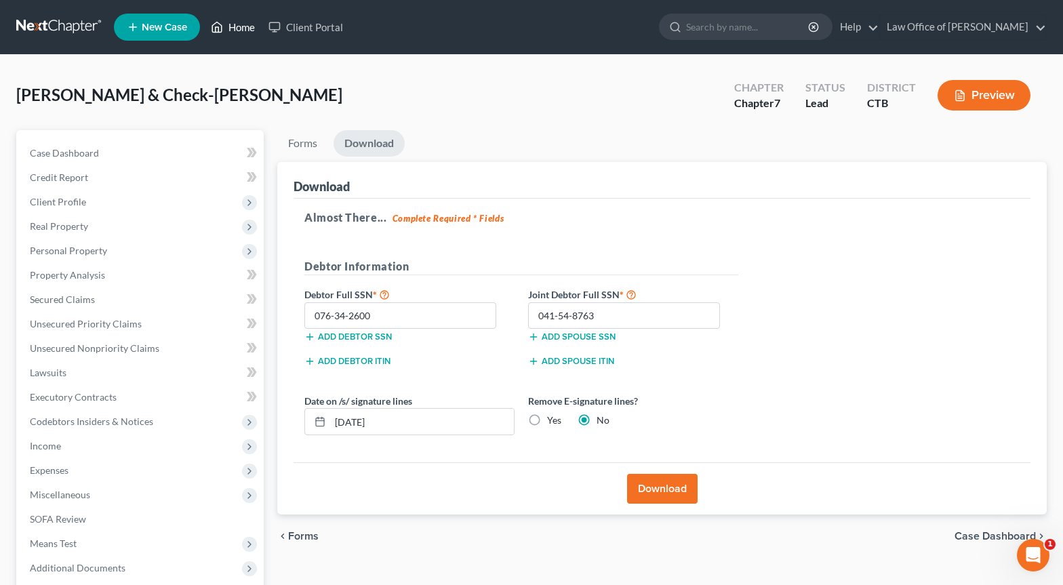
click at [230, 26] on link "Home" at bounding box center [233, 27] width 58 height 24
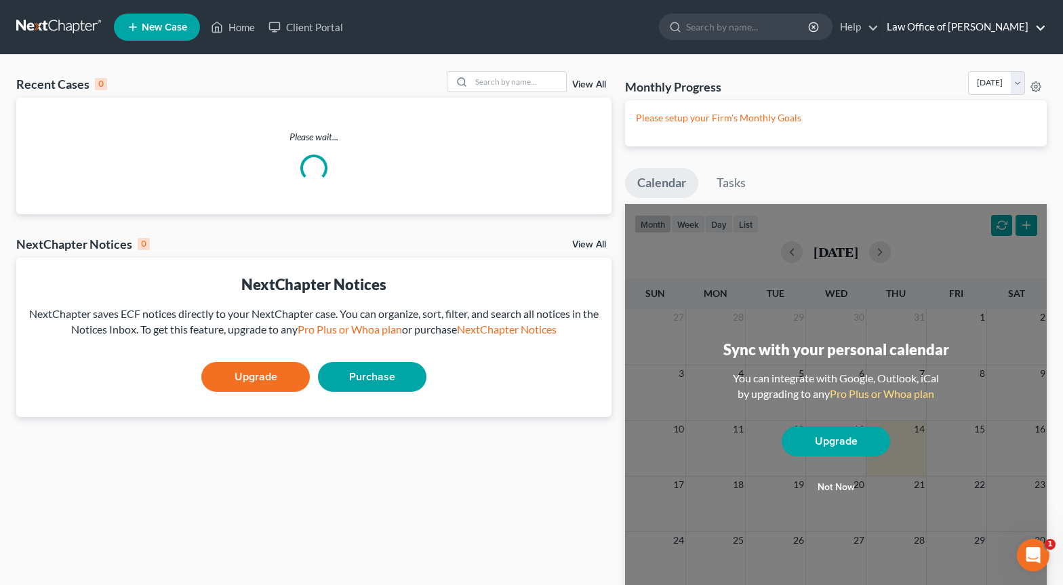
click at [968, 31] on link "Law Office of [PERSON_NAME]" at bounding box center [963, 27] width 166 height 24
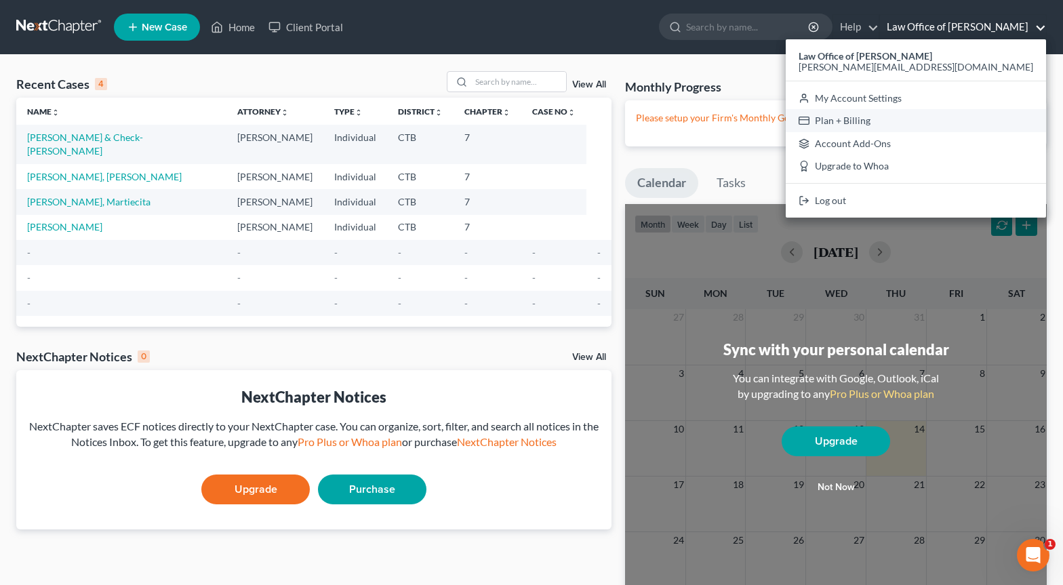
click at [961, 117] on link "Plan + Billing" at bounding box center [916, 120] width 260 height 23
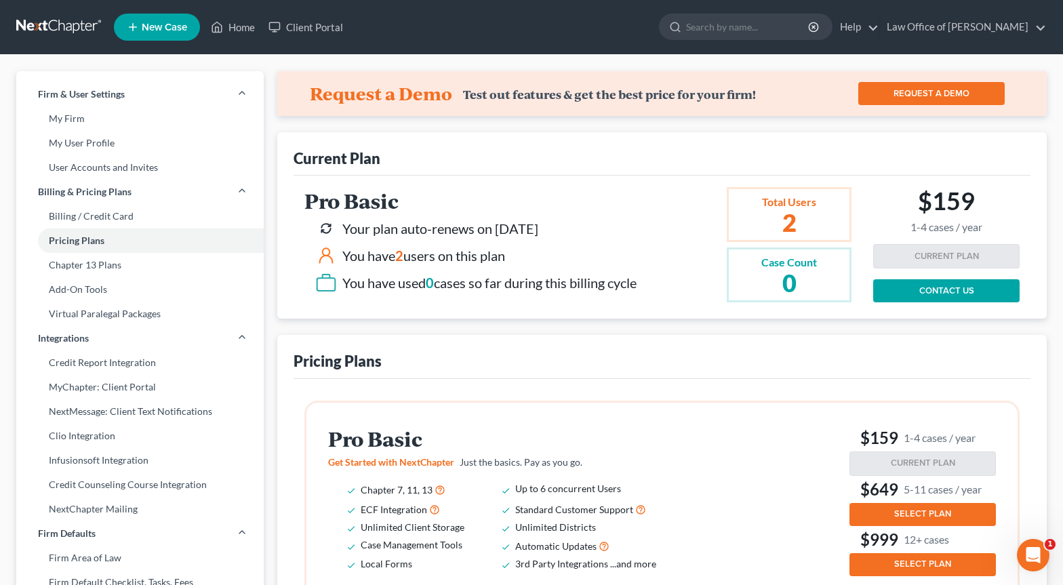
click at [456, 259] on div "You have 2 users on this plan" at bounding box center [423, 256] width 163 height 20
drag, startPoint x: 468, startPoint y: 259, endPoint x: 378, endPoint y: 222, distance: 97.3
click at [379, 224] on div "Your plan auto-renews on 08/14/2026 You have 2 users on this plan You have used…" at bounding box center [470, 256] width 332 height 76
click at [378, 222] on div "Your plan auto-renews on [DATE]" at bounding box center [440, 229] width 196 height 20
drag, startPoint x: 462, startPoint y: 279, endPoint x: 433, endPoint y: 222, distance: 63.7
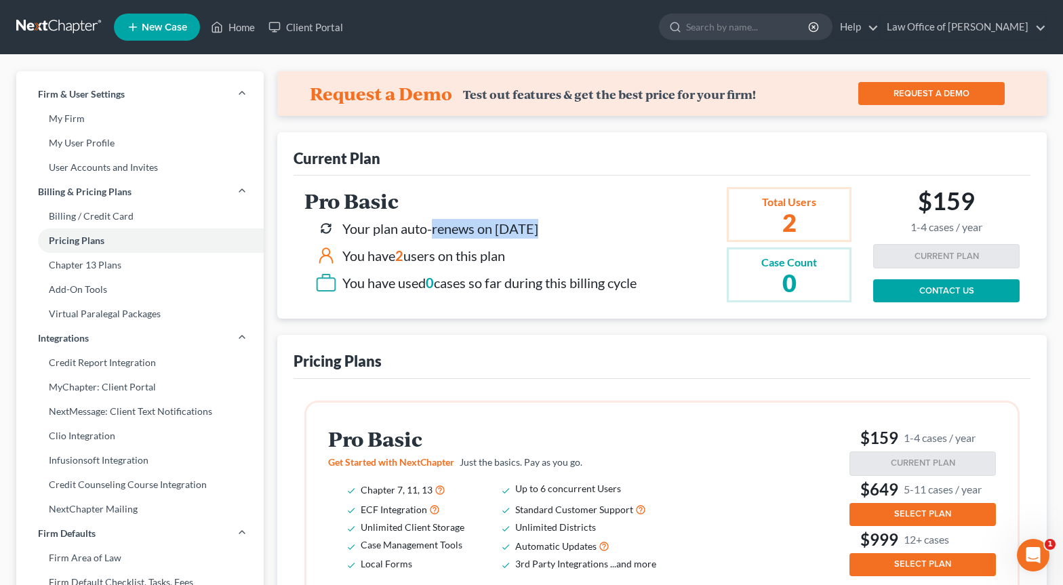
click at [433, 222] on div "Your plan auto-renews on 08/14/2026 You have 2 users on this plan You have used…" at bounding box center [470, 256] width 332 height 76
click at [433, 222] on div "Your plan auto-renews on [DATE]" at bounding box center [440, 229] width 196 height 20
click at [956, 192] on h2 "$159 1-4 cases / year" at bounding box center [946, 209] width 72 height 47
drag, startPoint x: 512, startPoint y: 254, endPoint x: 433, endPoint y: 247, distance: 79.7
click at [433, 247] on div "You have 2 users on this plan" at bounding box center [475, 256] width 321 height 22
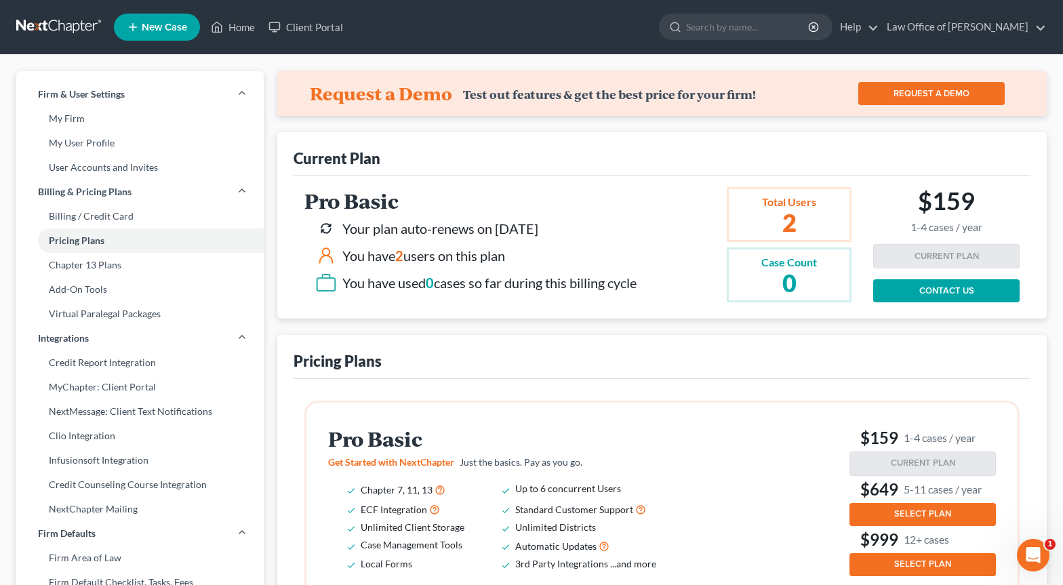
click at [423, 245] on div "You have 2 users on this plan" at bounding box center [475, 256] width 321 height 22
drag, startPoint x: 463, startPoint y: 284, endPoint x: 601, endPoint y: 283, distance: 138.3
click at [571, 282] on div "You have used 0 cases so far during this billing cycle" at bounding box center [489, 283] width 294 height 20
click at [604, 284] on div "You have used 0 cases so far during this billing cycle" at bounding box center [489, 283] width 294 height 20
click at [604, 254] on div "You have 2 users on this plan" at bounding box center [475, 256] width 321 height 22
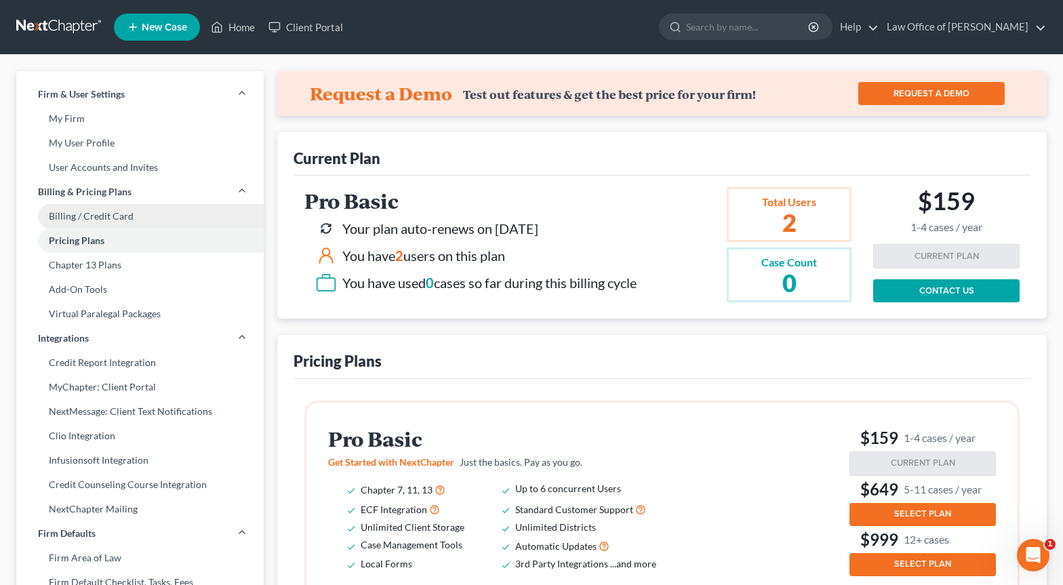
click at [174, 210] on link "Billing / Credit Card" at bounding box center [139, 216] width 247 height 24
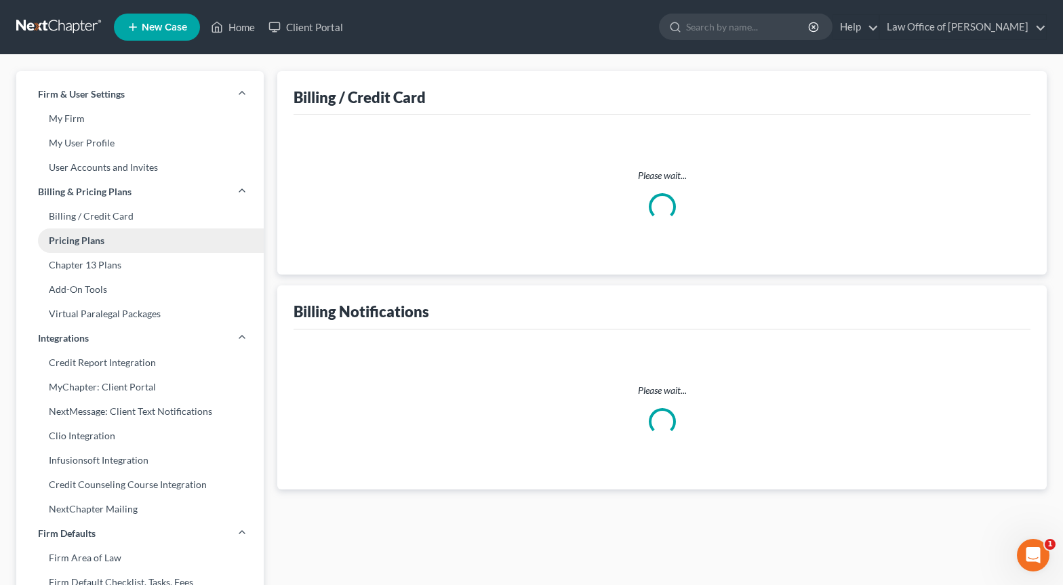
select select "6"
select select "1"
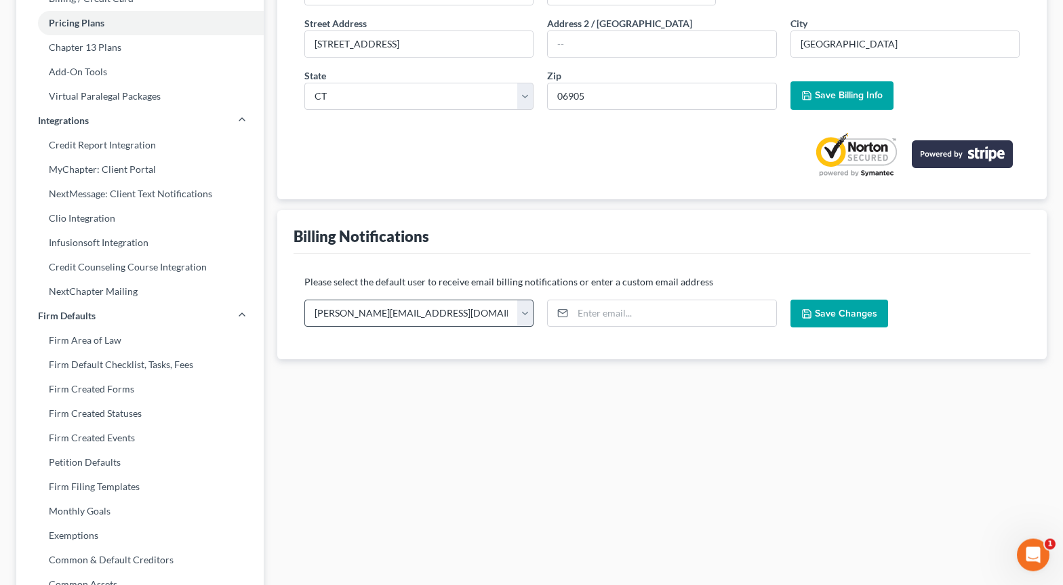
scroll to position [217, 0]
click at [304, 300] on select "vfreccialaw@aol.com william@freccialaw.com" at bounding box center [418, 313] width 229 height 27
click option "[PERSON_NAME][EMAIL_ADDRESS][DOMAIN_NAME]" at bounding box center [0, 0] width 0 height 0
click at [304, 300] on select "vfreccialaw@aol.com william@freccialaw.com" at bounding box center [418, 313] width 229 height 27
click at [889, 315] on div "Save Changes" at bounding box center [905, 319] width 243 height 38
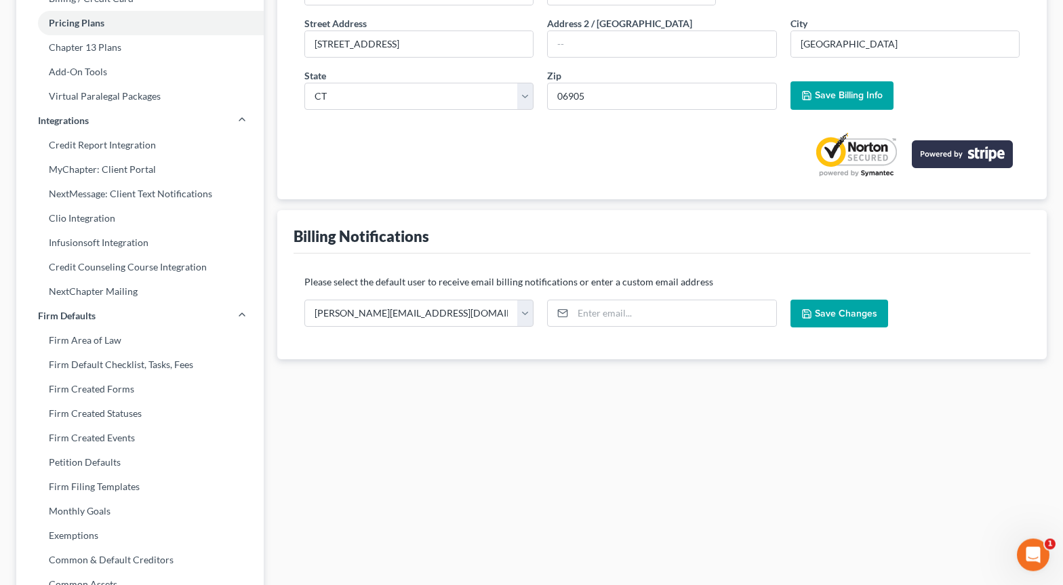
click at [824, 310] on span "Save Changes" at bounding box center [846, 314] width 62 height 12
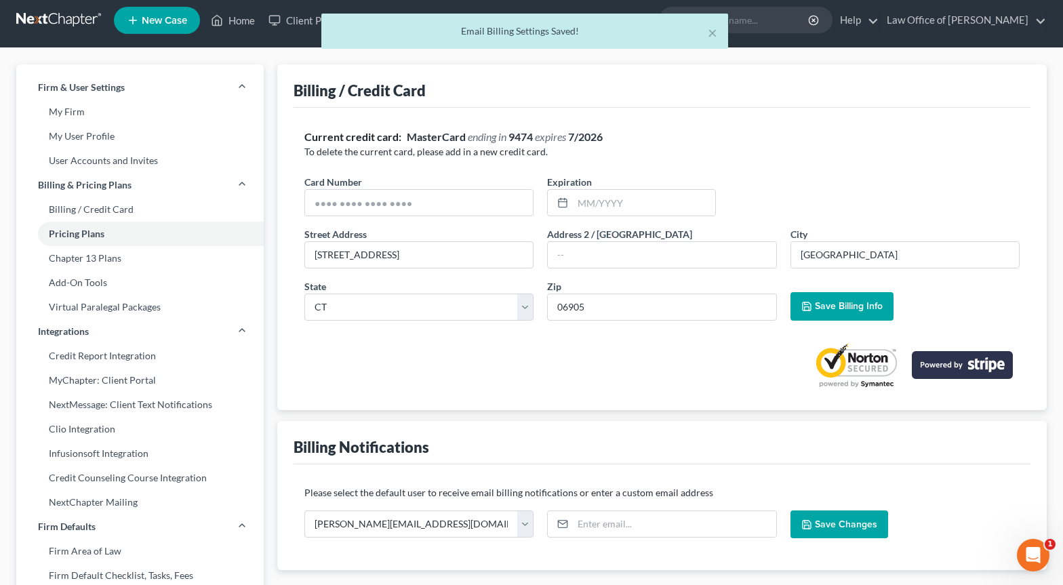
scroll to position [0, 0]
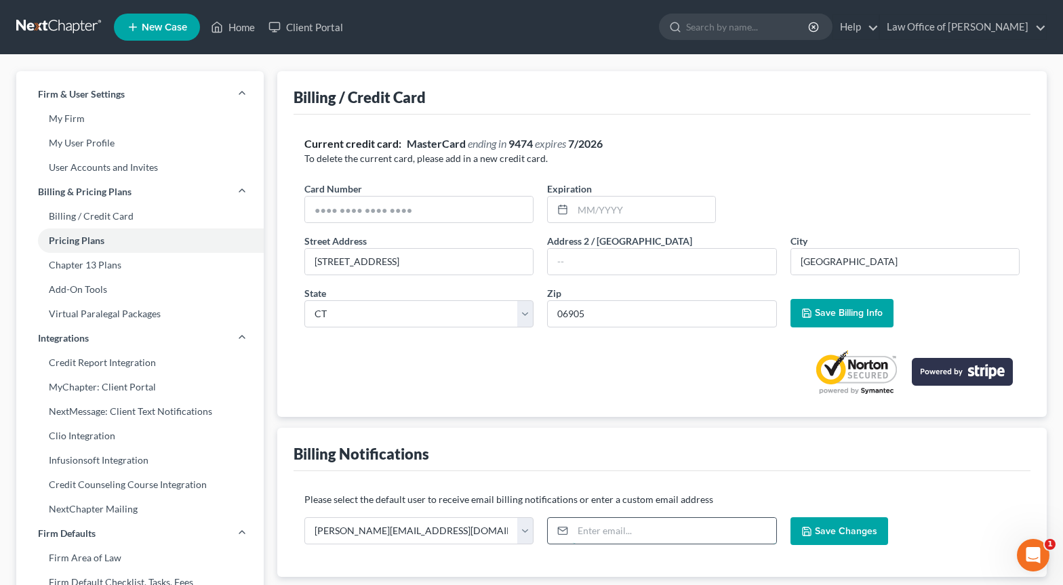
click at [675, 527] on input "email" at bounding box center [674, 531] width 203 height 26
type input "Kelly@FrecciaLaw.com"
click at [846, 519] on button "Save Changes" at bounding box center [839, 531] width 98 height 28
click at [102, 218] on link "Billing / Credit Card" at bounding box center [139, 216] width 247 height 24
click at [98, 214] on link "Billing / Credit Card" at bounding box center [139, 216] width 247 height 24
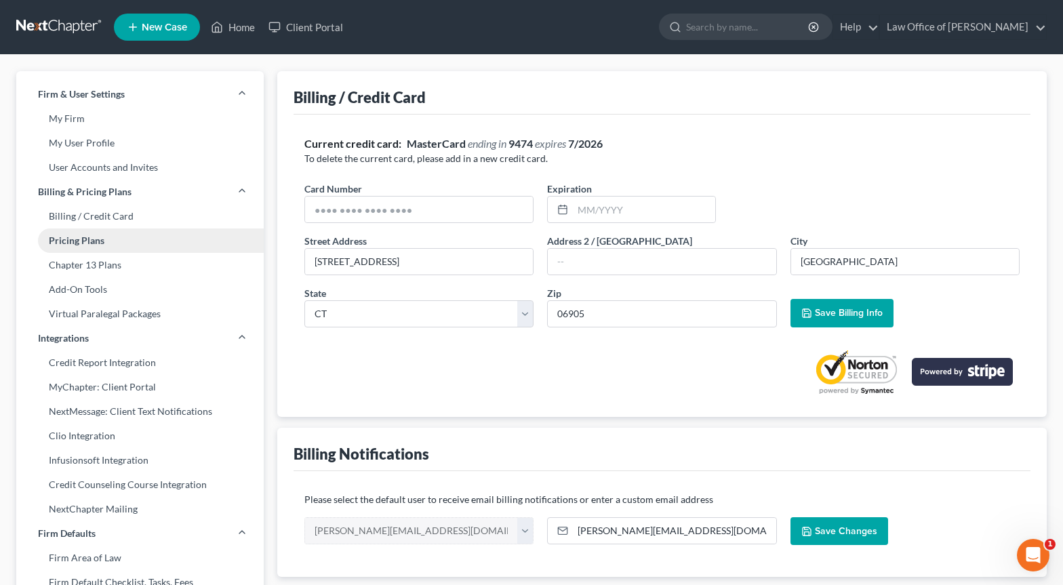
click at [75, 249] on link "Pricing Plans" at bounding box center [139, 240] width 247 height 24
